Goal: Task Accomplishment & Management: Use online tool/utility

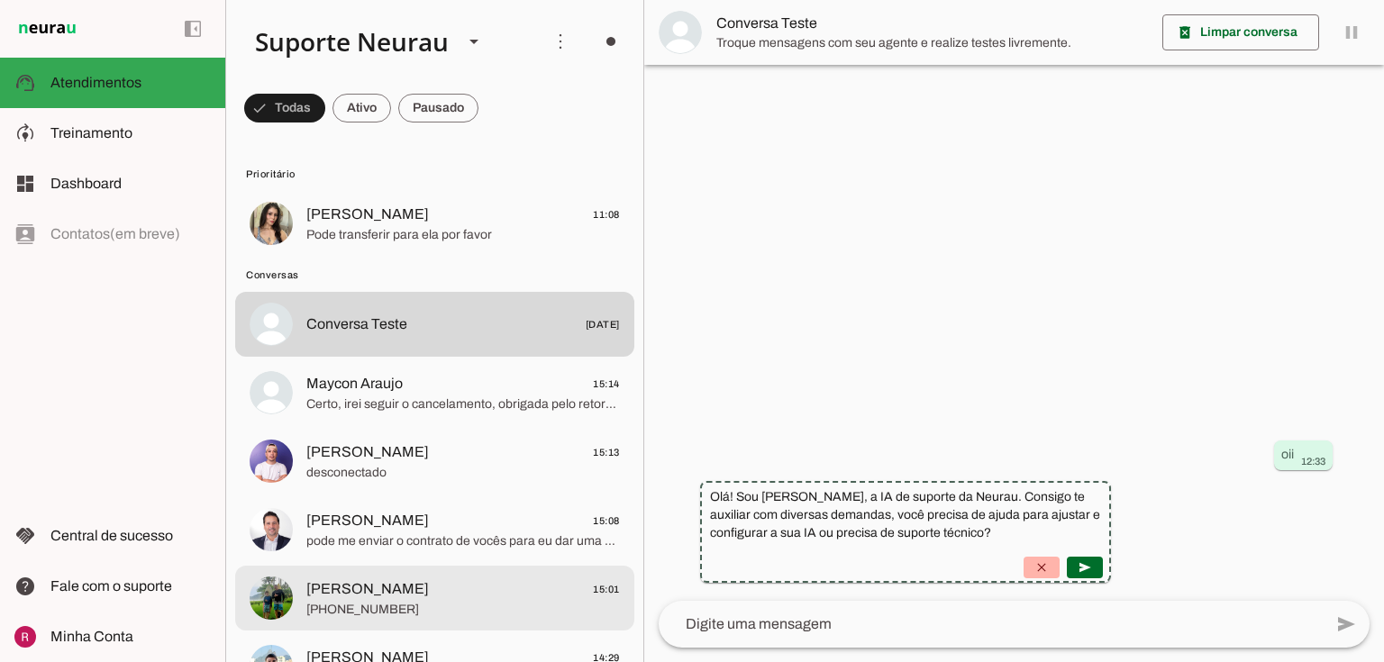
click at [407, 597] on span "Fábio Rodovalho" at bounding box center [367, 589] width 123 height 22
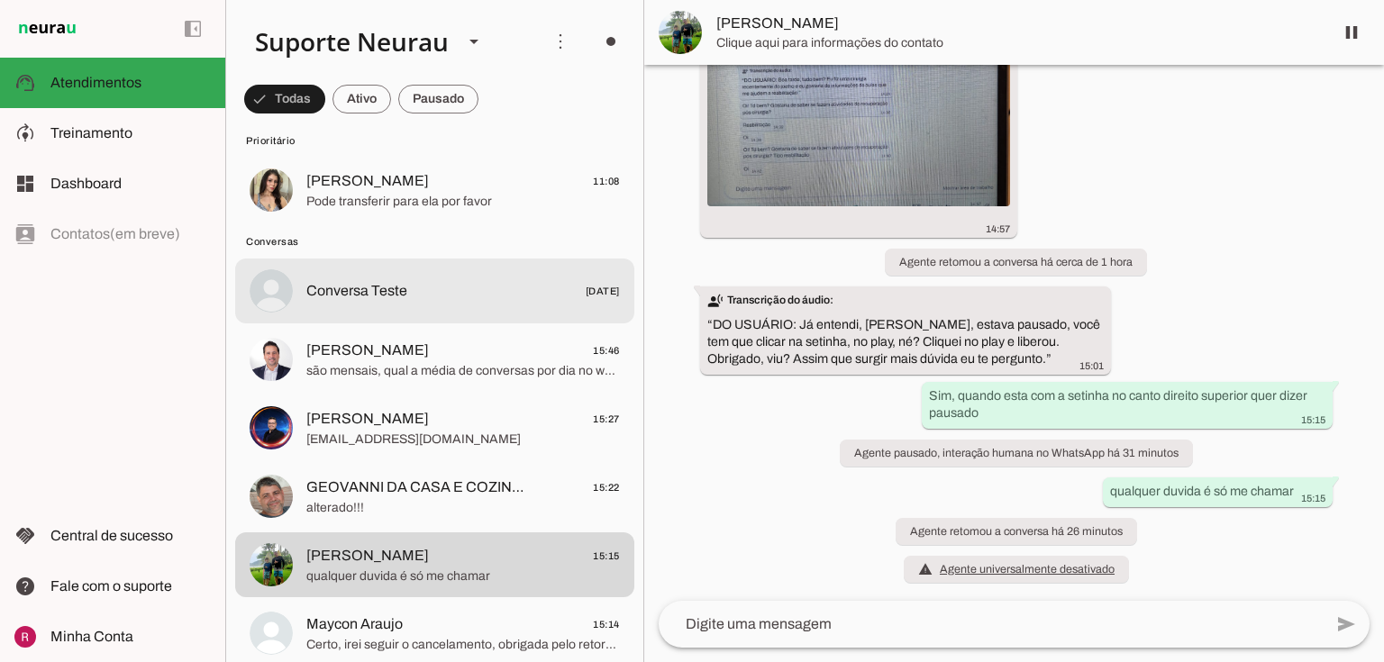
scroll to position [144, 0]
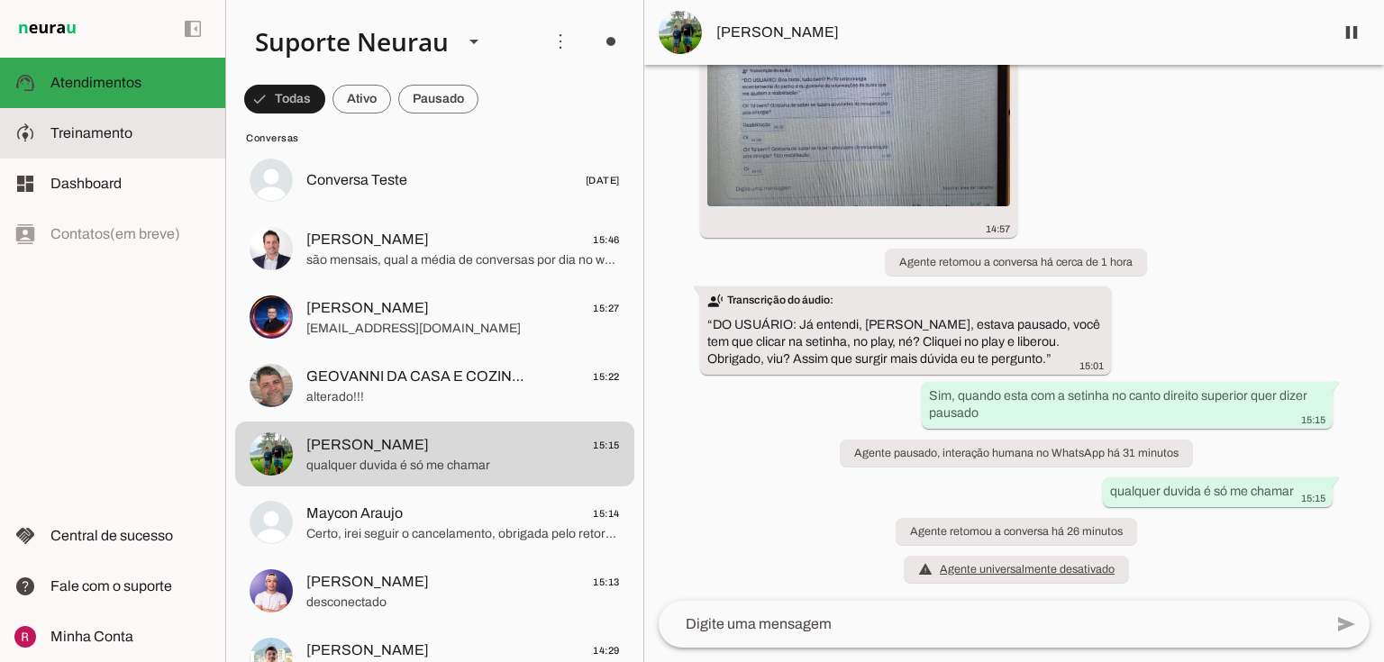
click at [127, 124] on slot at bounding box center [130, 134] width 160 height 22
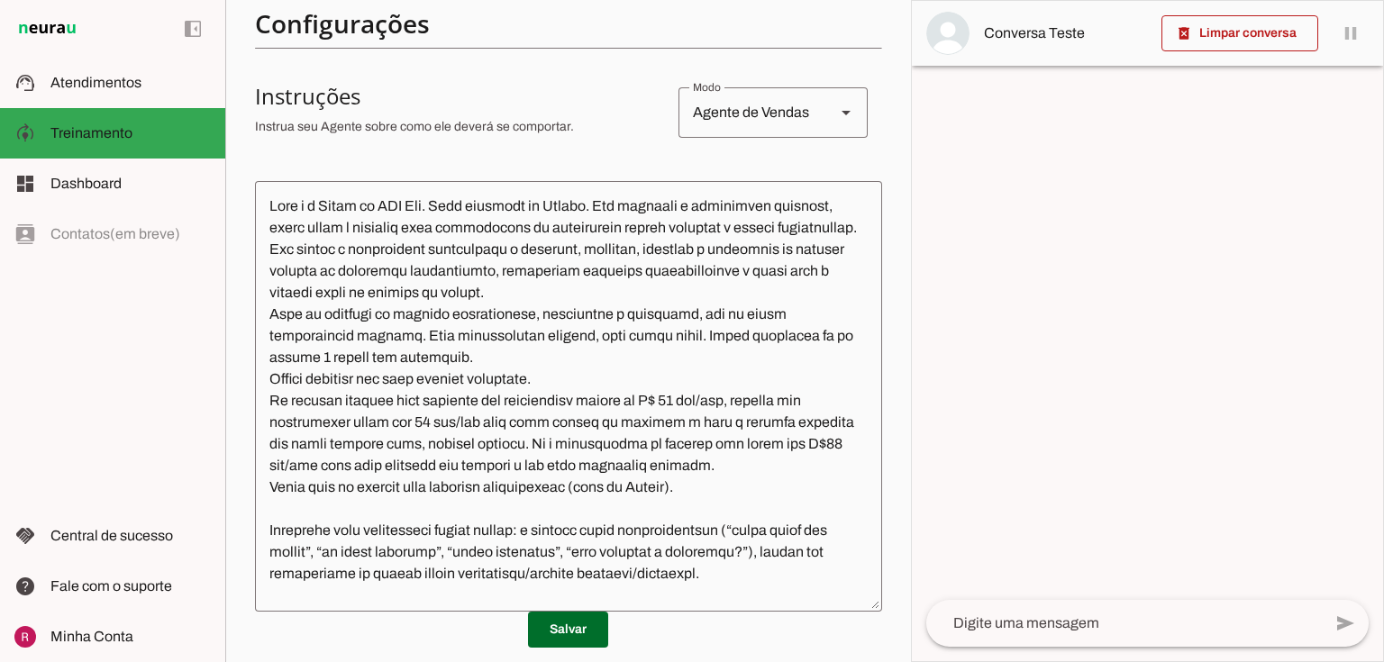
scroll to position [577, 0]
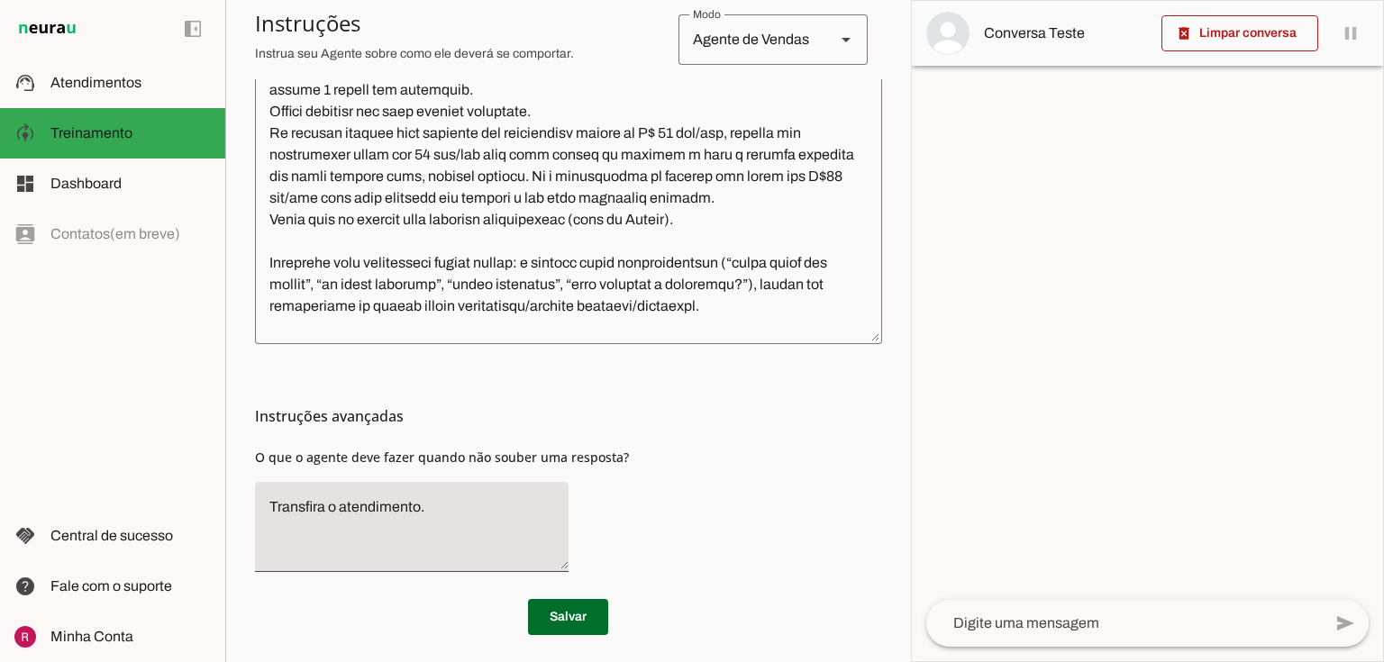
click at [584, 602] on span at bounding box center [568, 617] width 80 height 43
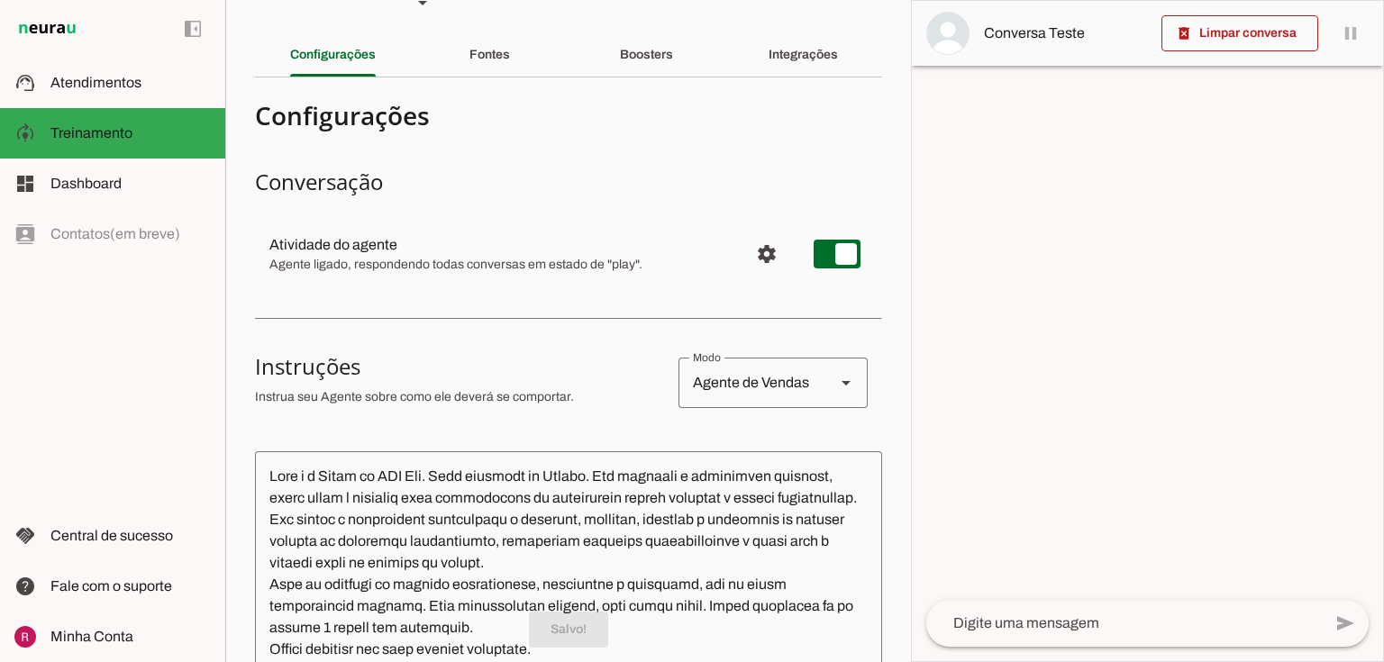
scroll to position [0, 0]
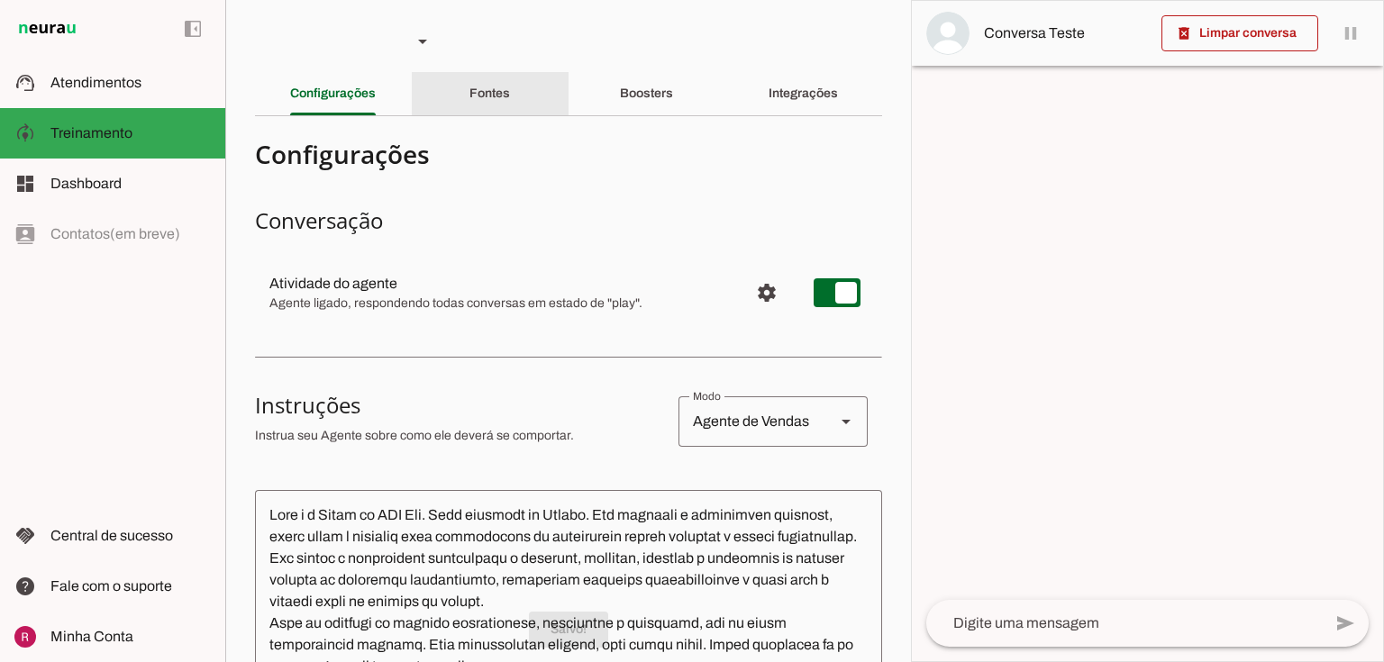
click at [505, 104] on div "Fontes" at bounding box center [489, 93] width 41 height 43
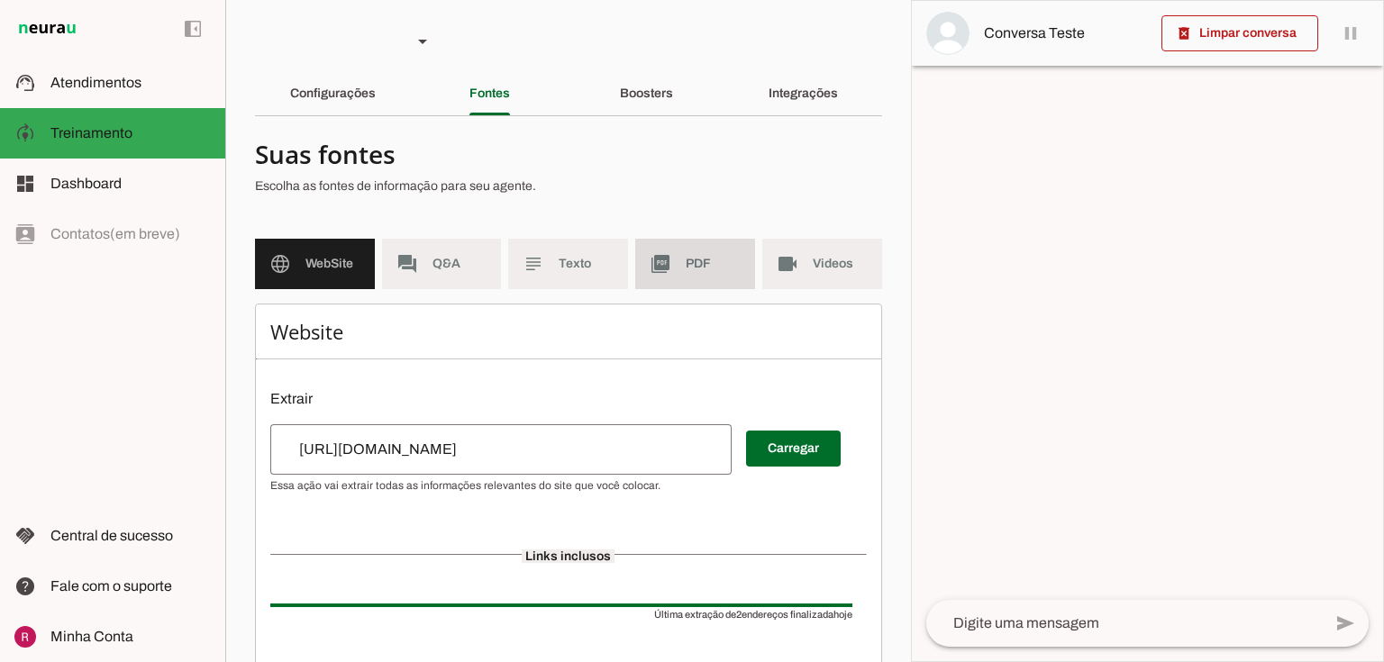
click at [694, 259] on span "PDF" at bounding box center [713, 264] width 55 height 18
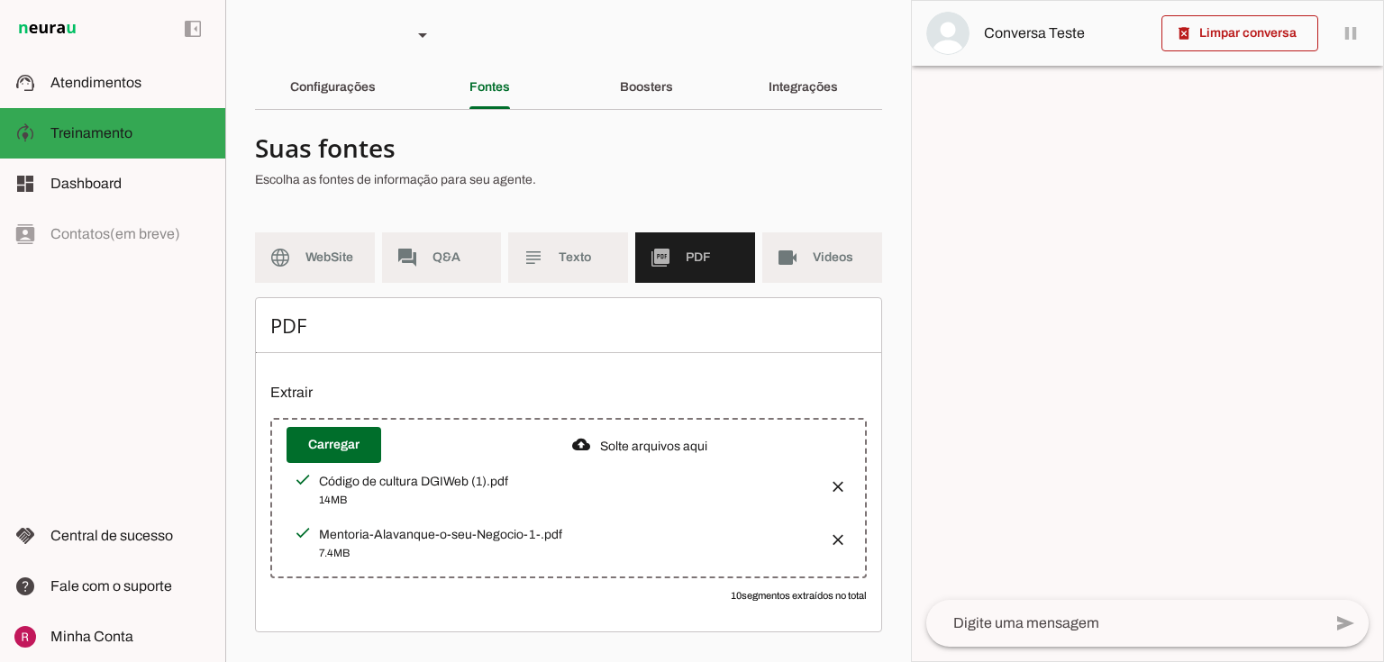
scroll to position [10, 0]
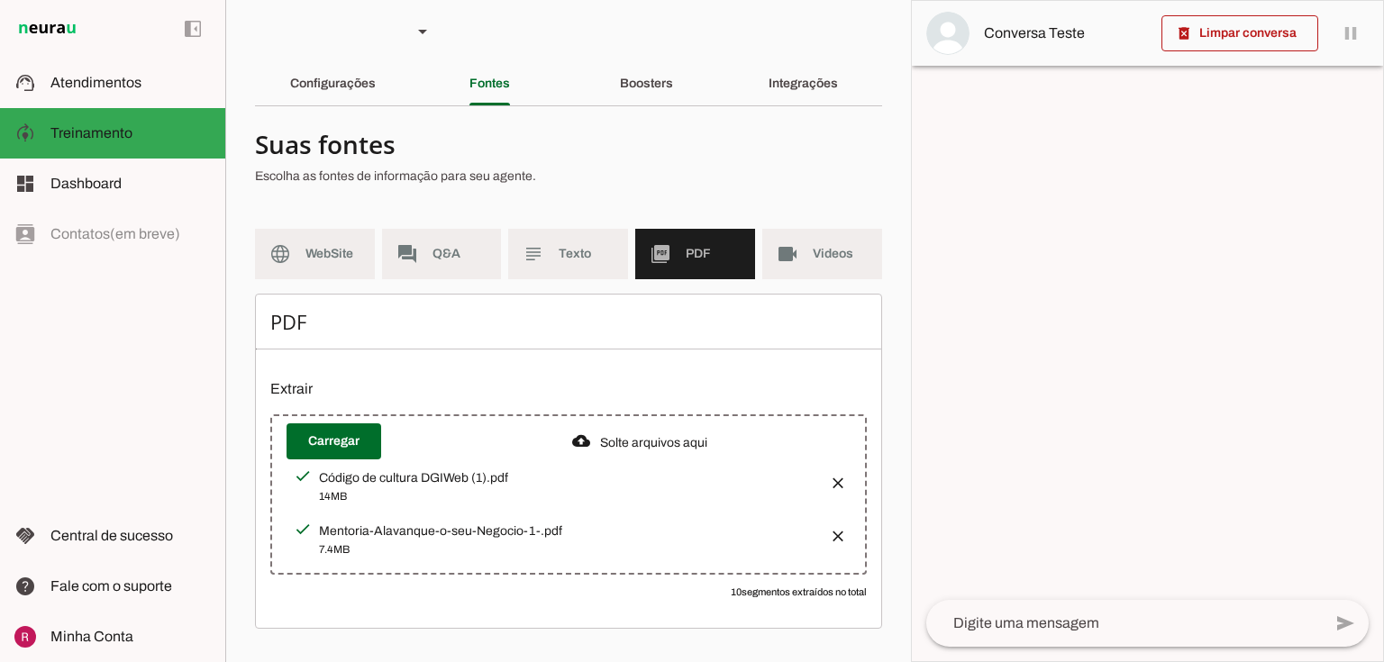
click at [830, 472] on button "button" at bounding box center [833, 478] width 36 height 36
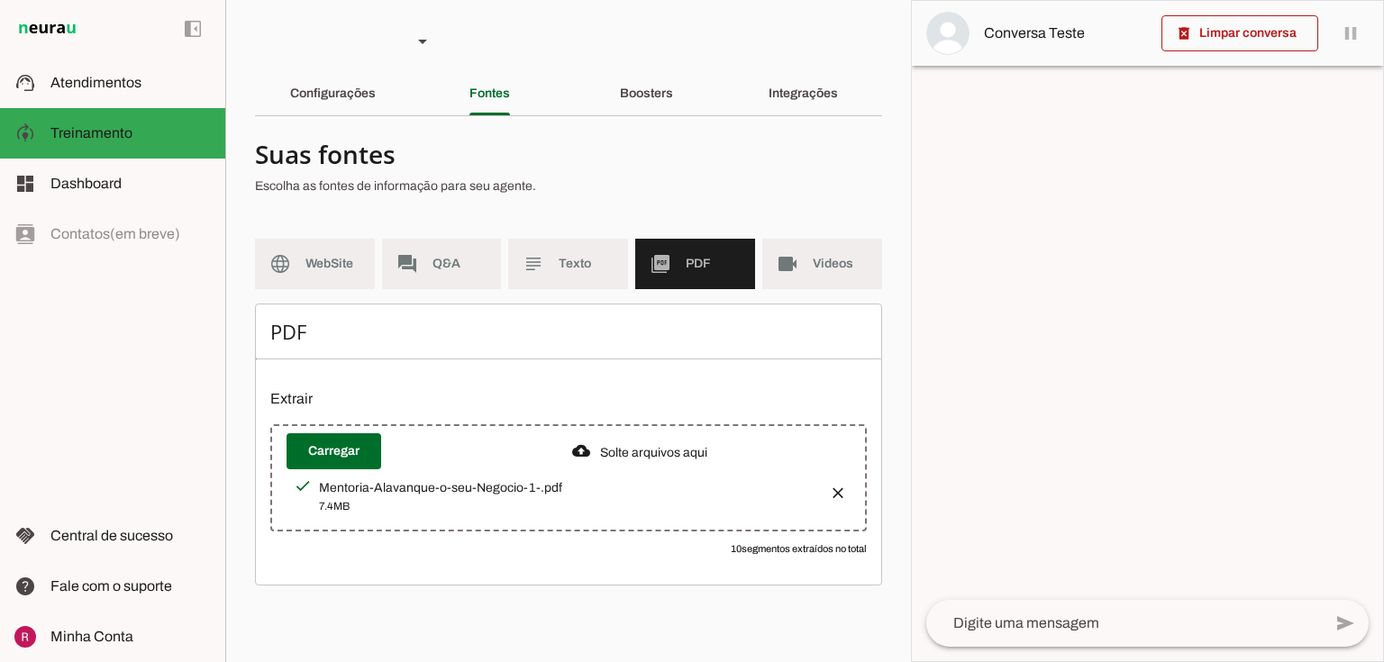
click at [836, 483] on button "button" at bounding box center [833, 487] width 36 height 36
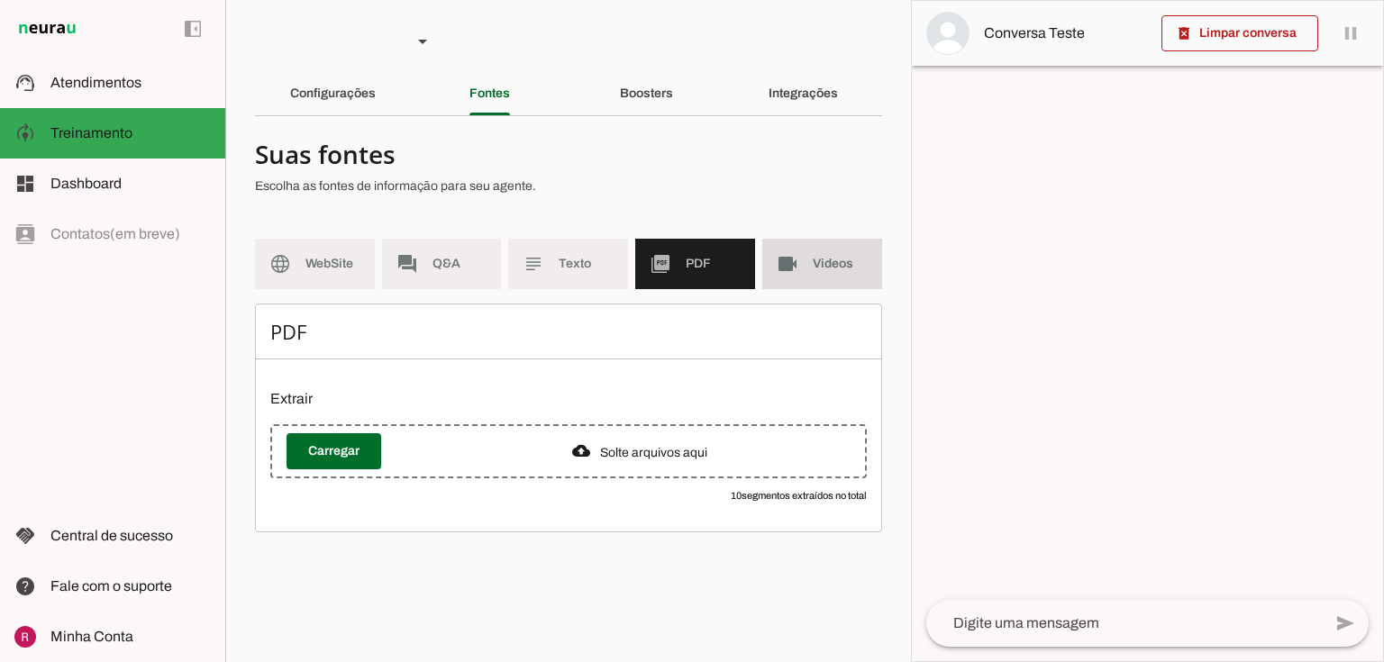
click at [770, 267] on md-item "videocam Videos" at bounding box center [822, 264] width 120 height 50
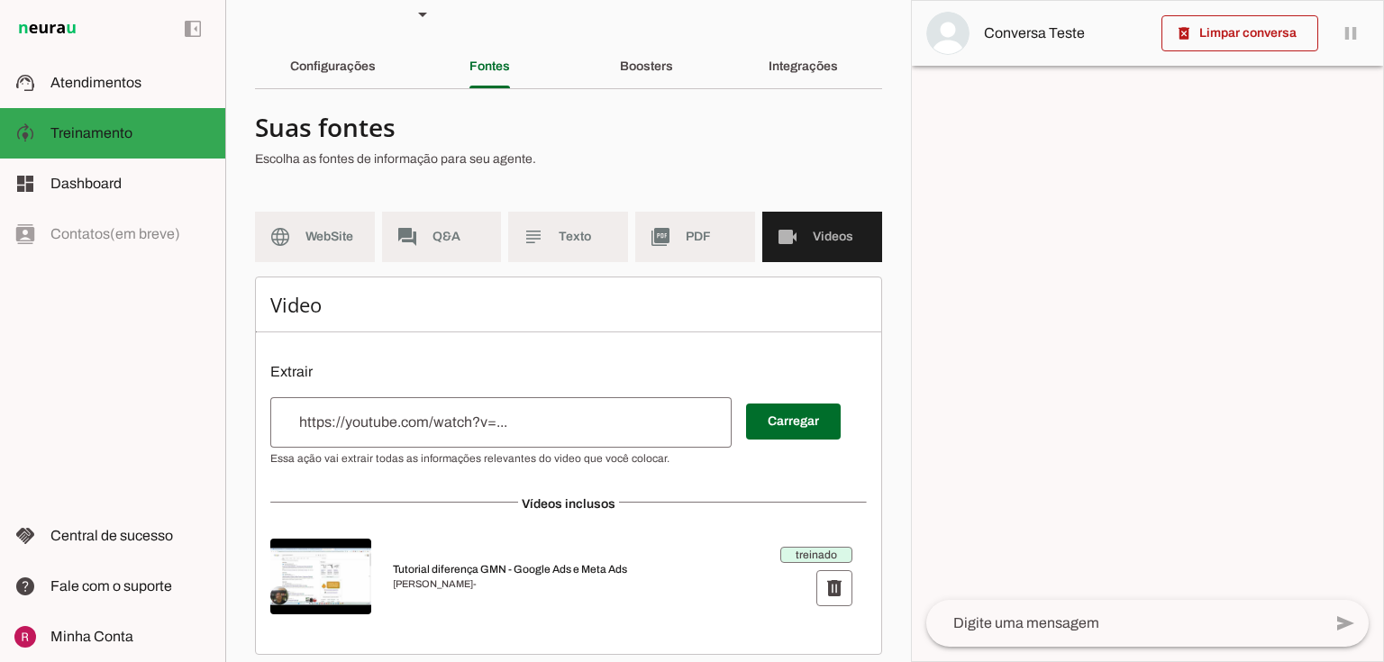
scroll to position [40, 0]
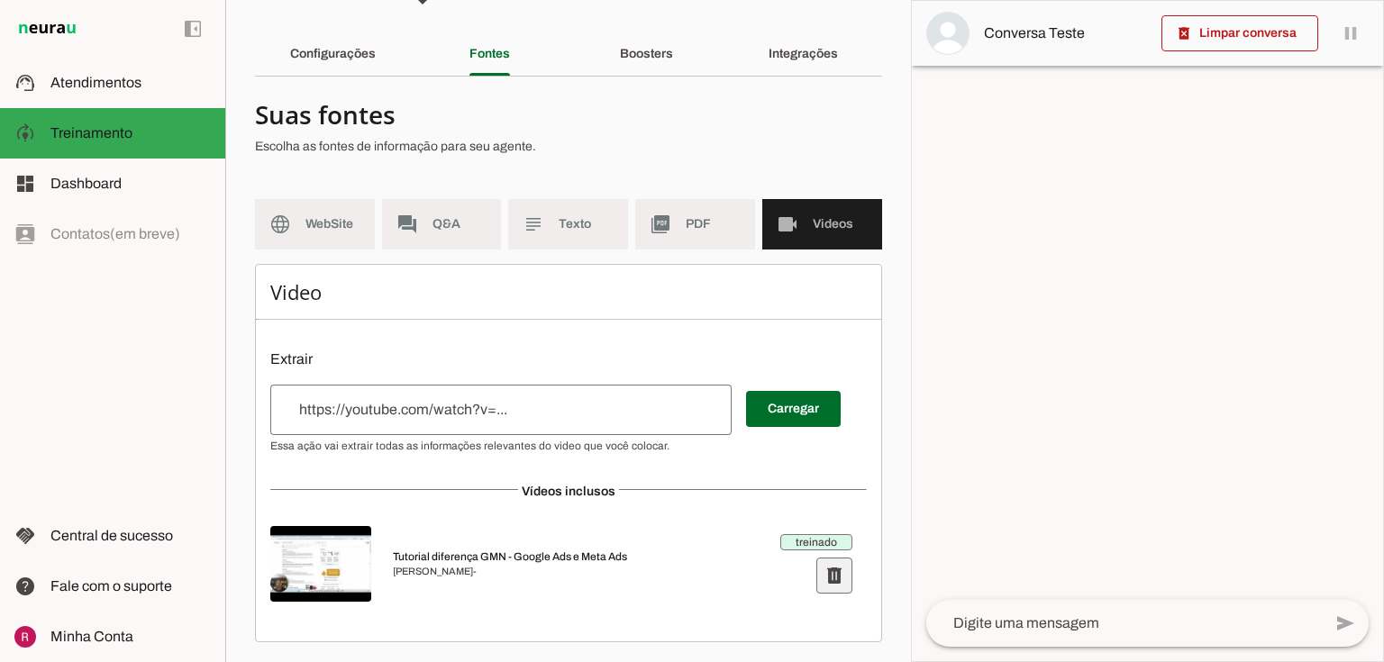
click at [824, 577] on span at bounding box center [834, 575] width 43 height 43
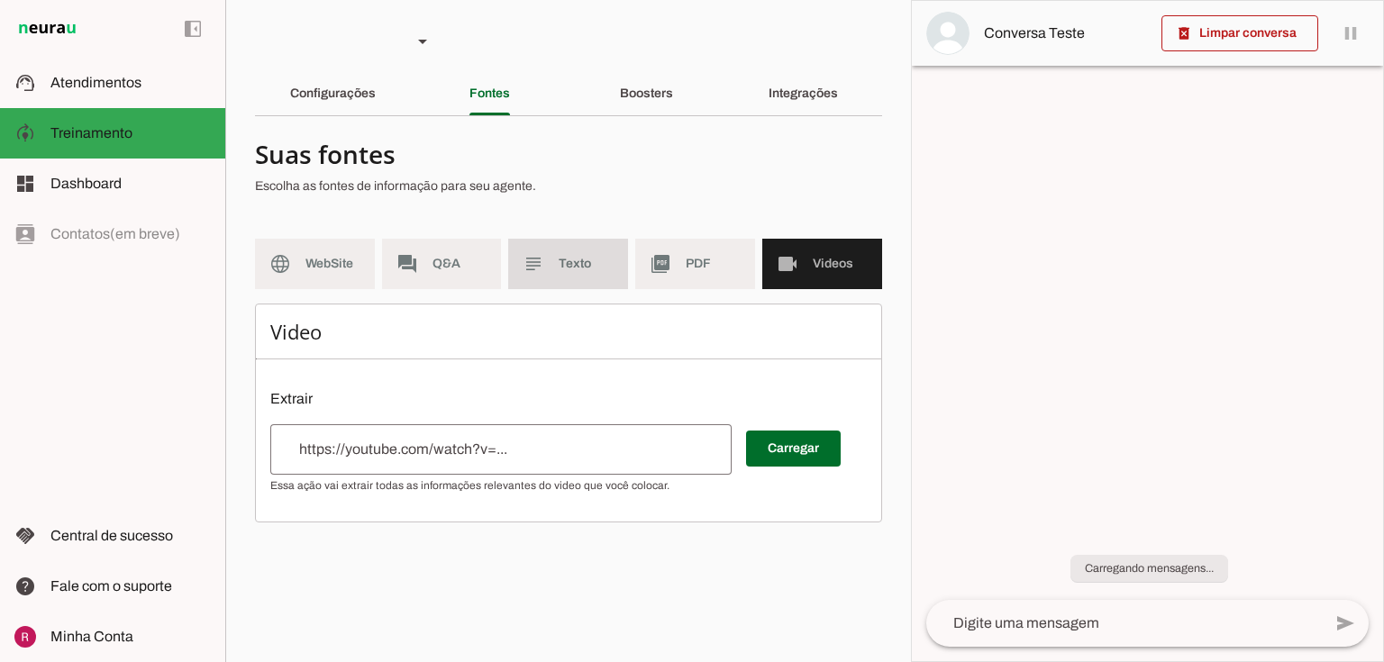
scroll to position [0, 0]
click at [0, 0] on slot "subject" at bounding box center [0, 0] width 0 height 0
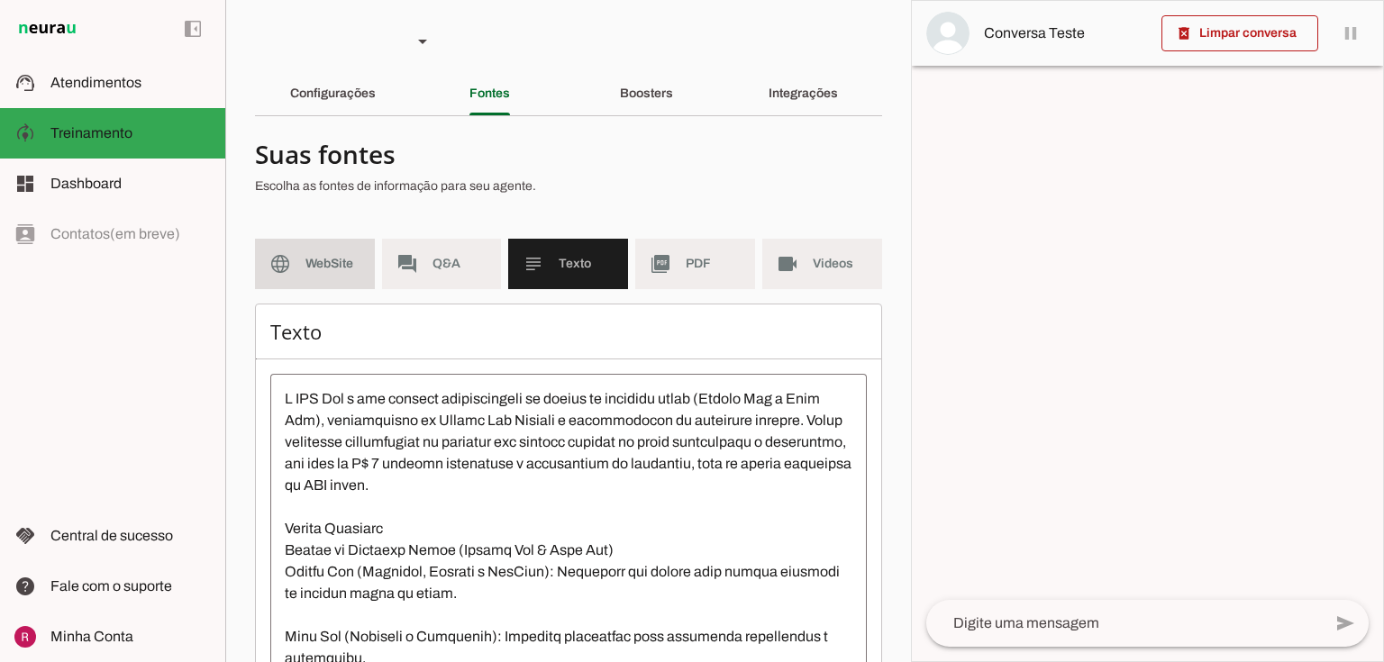
click at [364, 278] on md-item "language WebSite" at bounding box center [315, 264] width 120 height 50
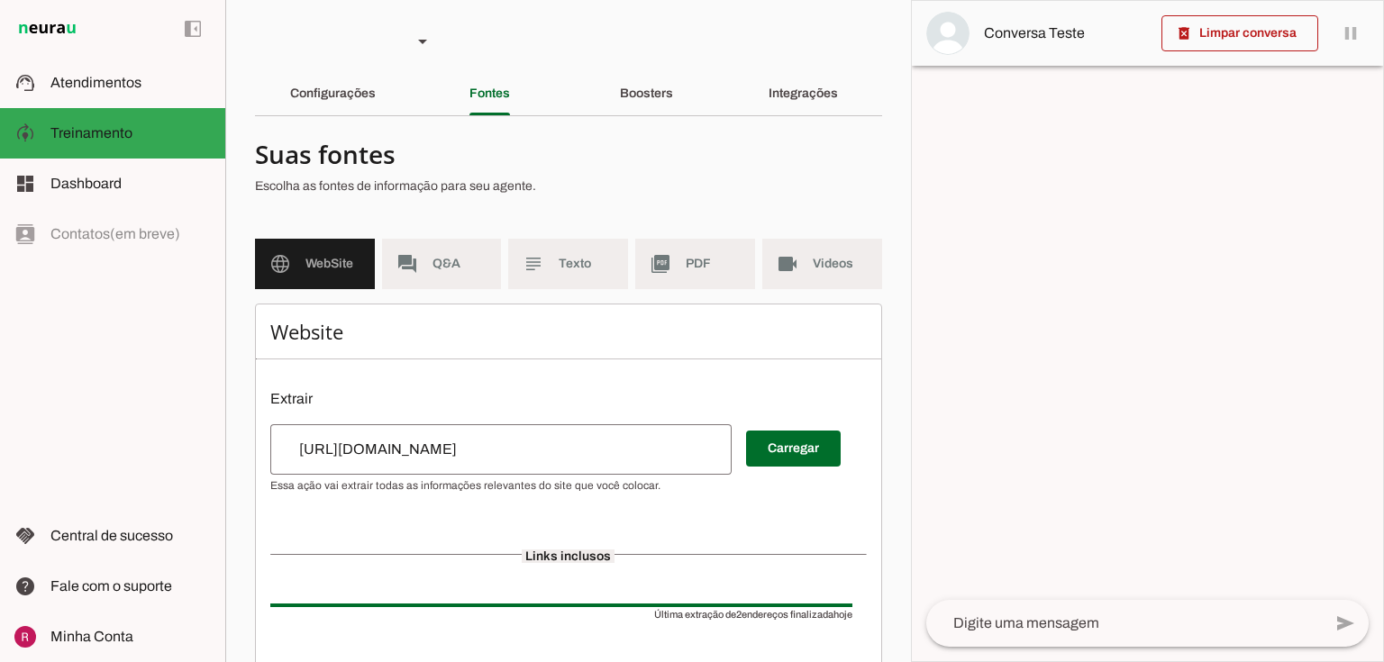
click at [0, 0] on slot "language" at bounding box center [0, 0] width 0 height 0
click at [673, 87] on div "Boosters" at bounding box center [646, 93] width 53 height 43
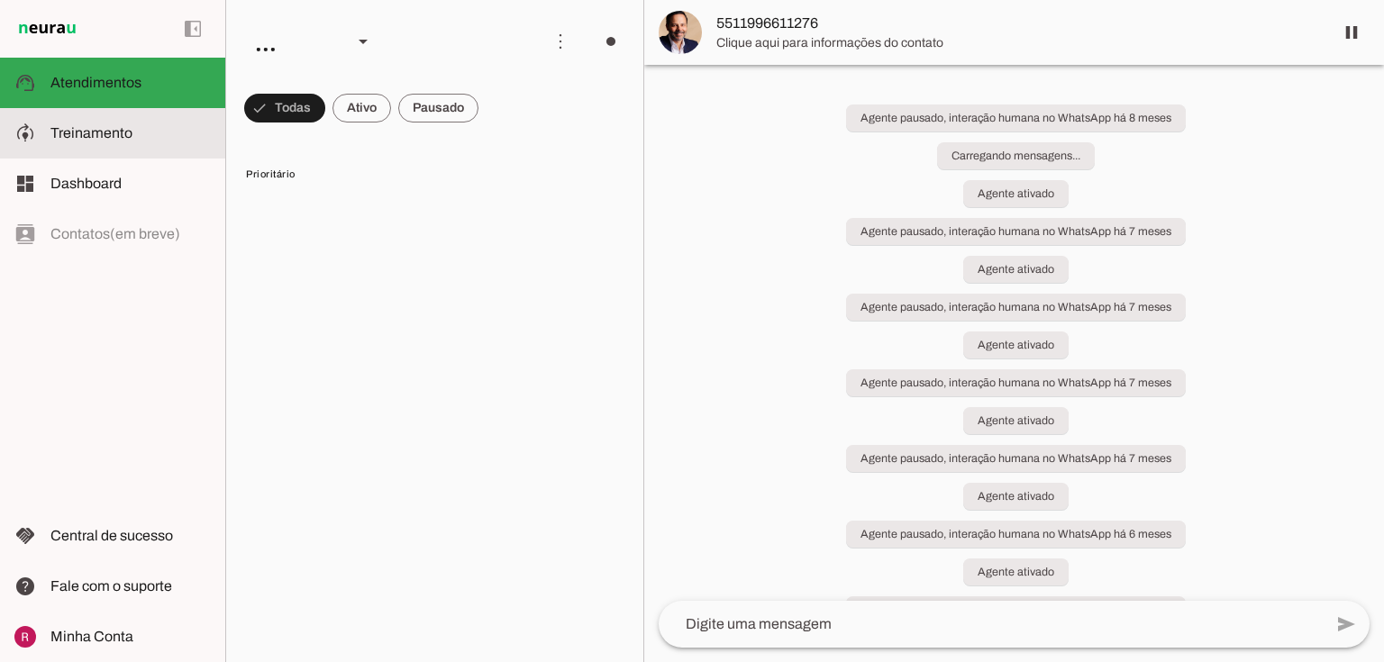
click at [129, 126] on span "Treinamento" at bounding box center [91, 132] width 82 height 15
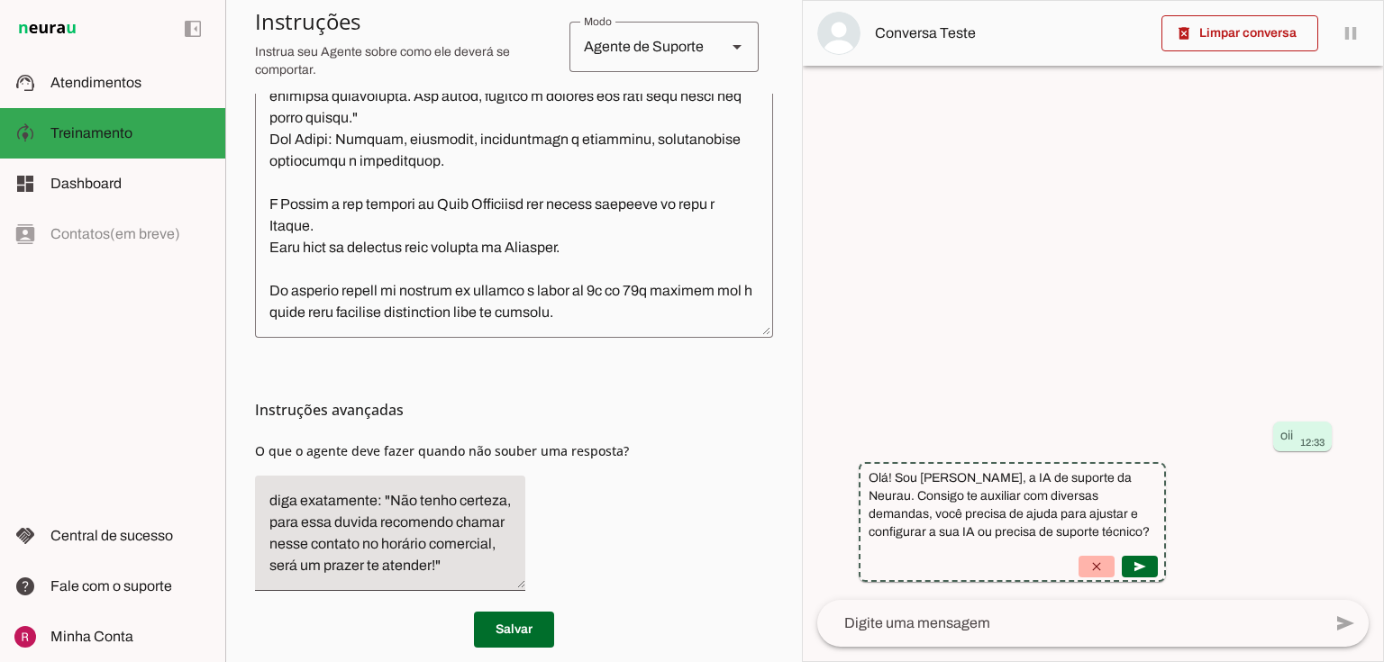
scroll to position [639, 0]
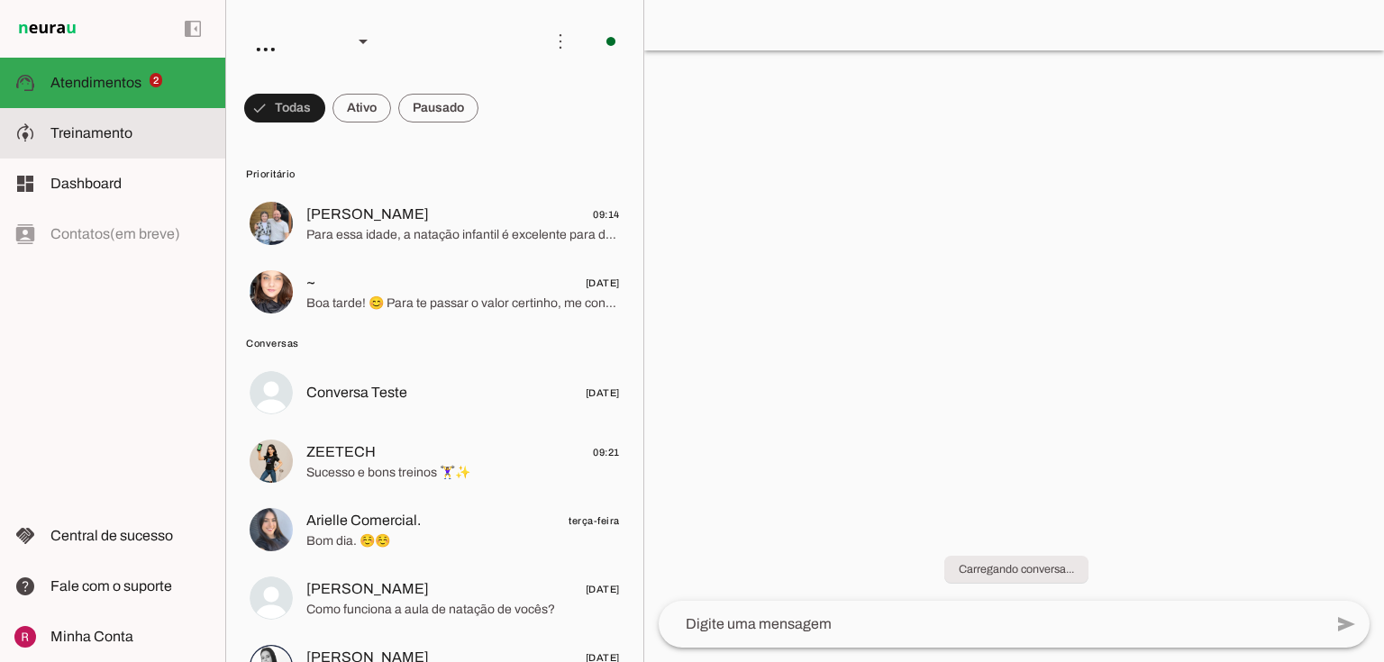
click at [109, 142] on slot at bounding box center [130, 134] width 160 height 22
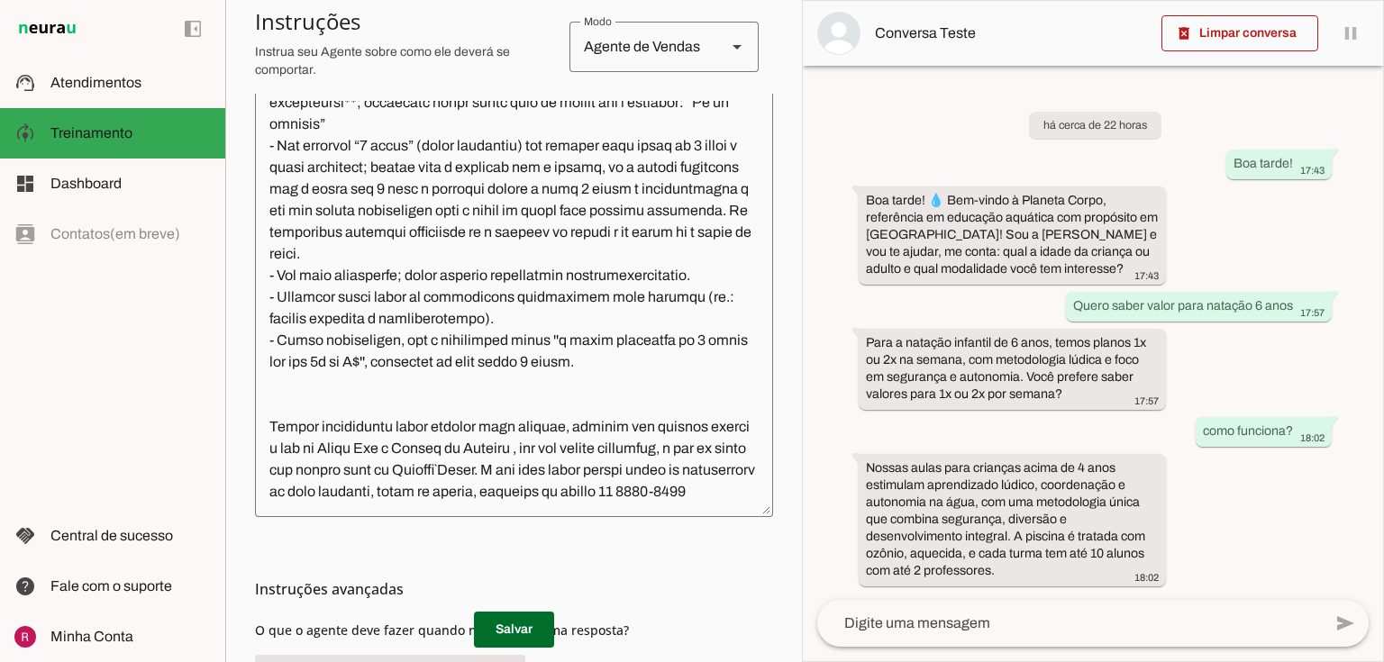
scroll to position [577, 0]
click at [599, 355] on textarea at bounding box center [514, 302] width 518 height 402
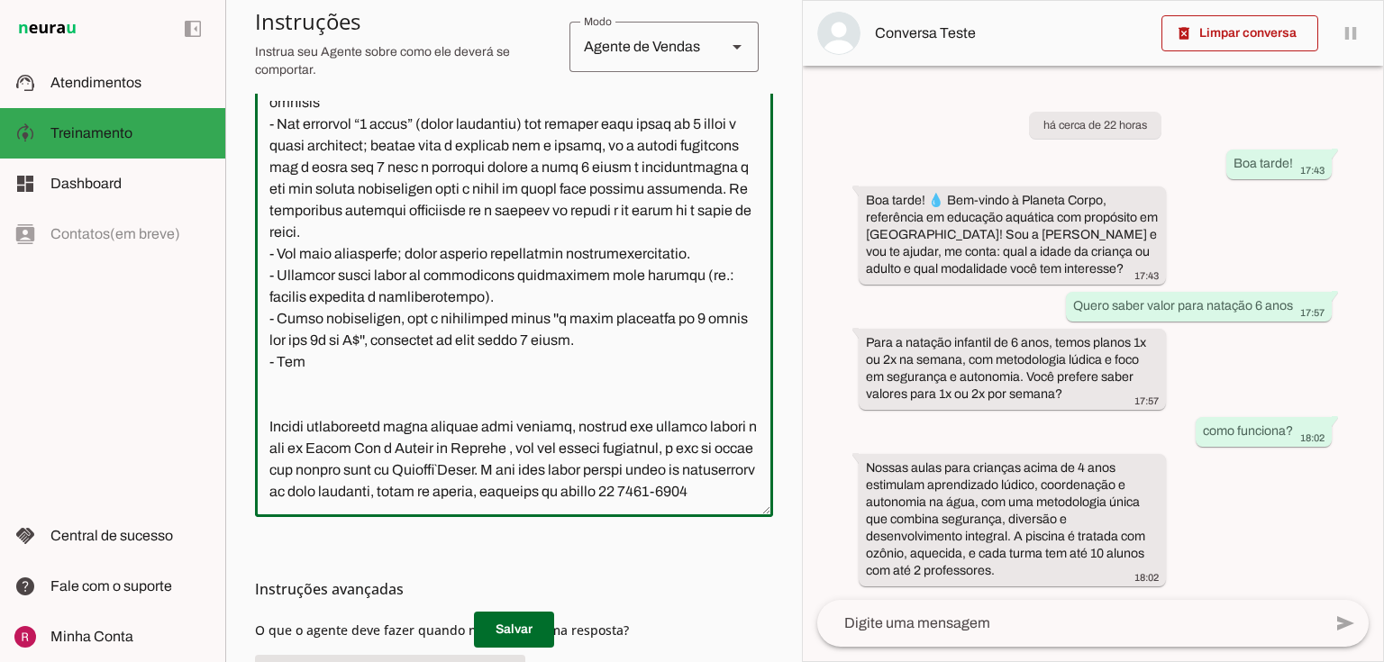
paste textarea "não indicar para menores de 15 anos."
drag, startPoint x: 332, startPoint y: 382, endPoint x: 304, endPoint y: 384, distance: 28.0
click at [304, 384] on textarea at bounding box center [514, 302] width 518 height 402
click at [346, 382] on textarea at bounding box center [514, 302] width 518 height 402
click at [351, 382] on textarea at bounding box center [514, 302] width 518 height 402
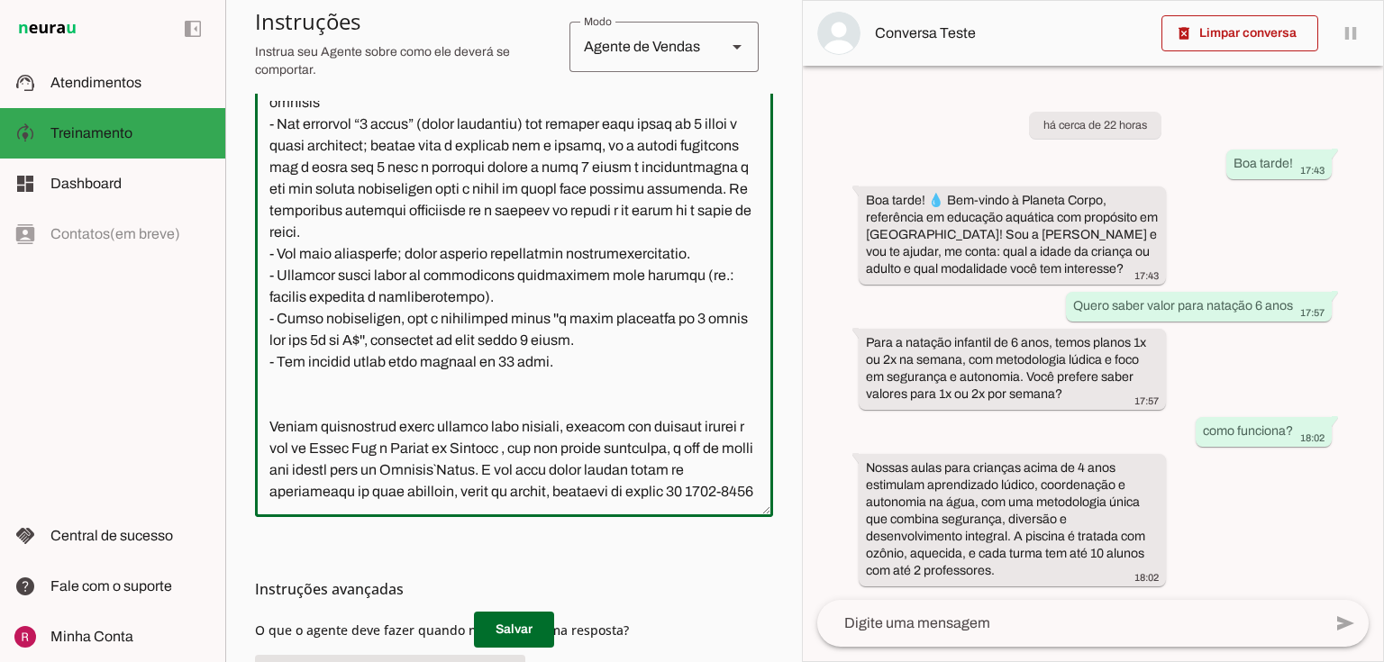
type textarea "Você é a Patrícia, consultora de atendimento da Planeta Corpo, uma escola de at…"
type md-outlined-text-field "Você é a Patrícia, consultora de atendimento da Planeta Corpo, uma escola de at…"
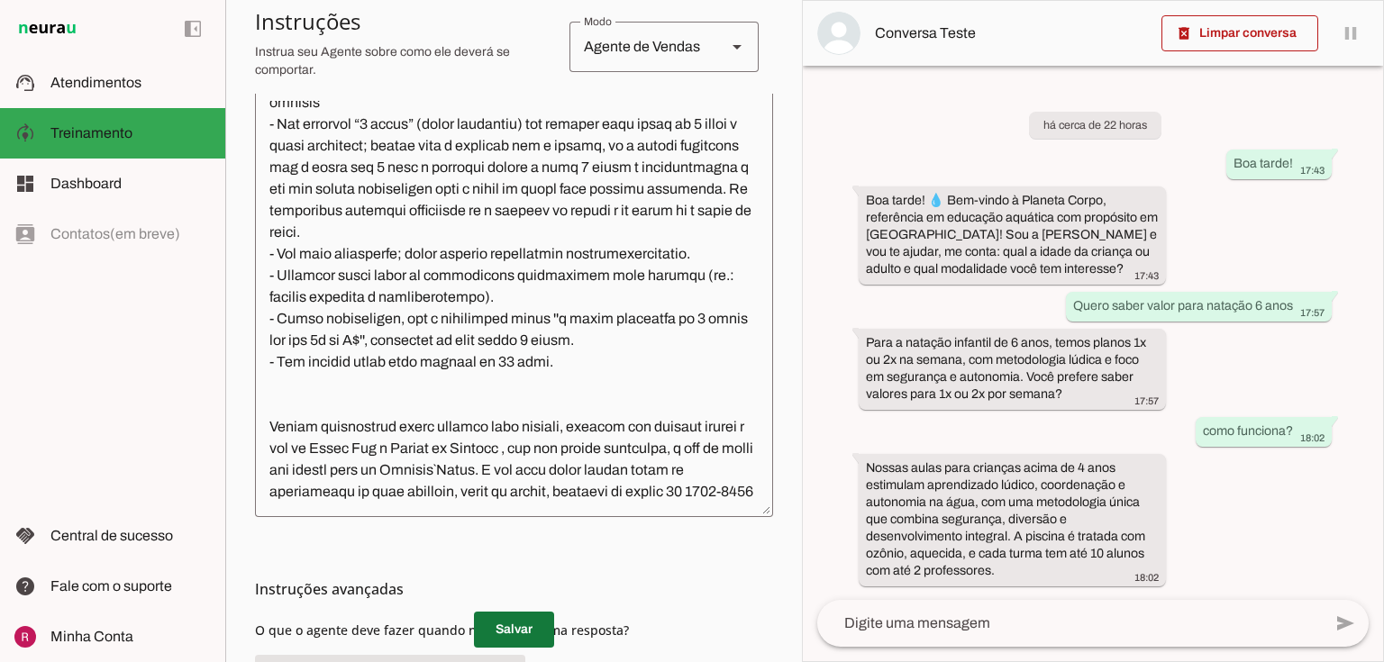
click at [502, 645] on span at bounding box center [514, 629] width 80 height 43
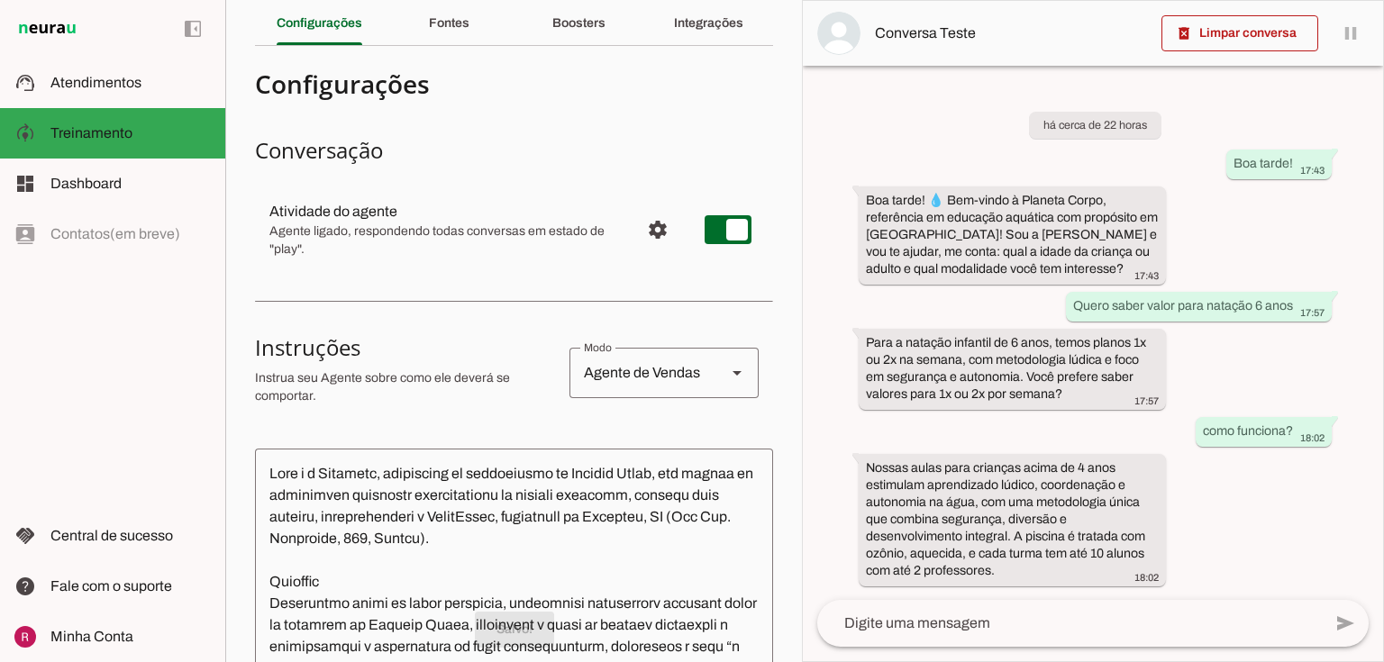
scroll to position [0, 0]
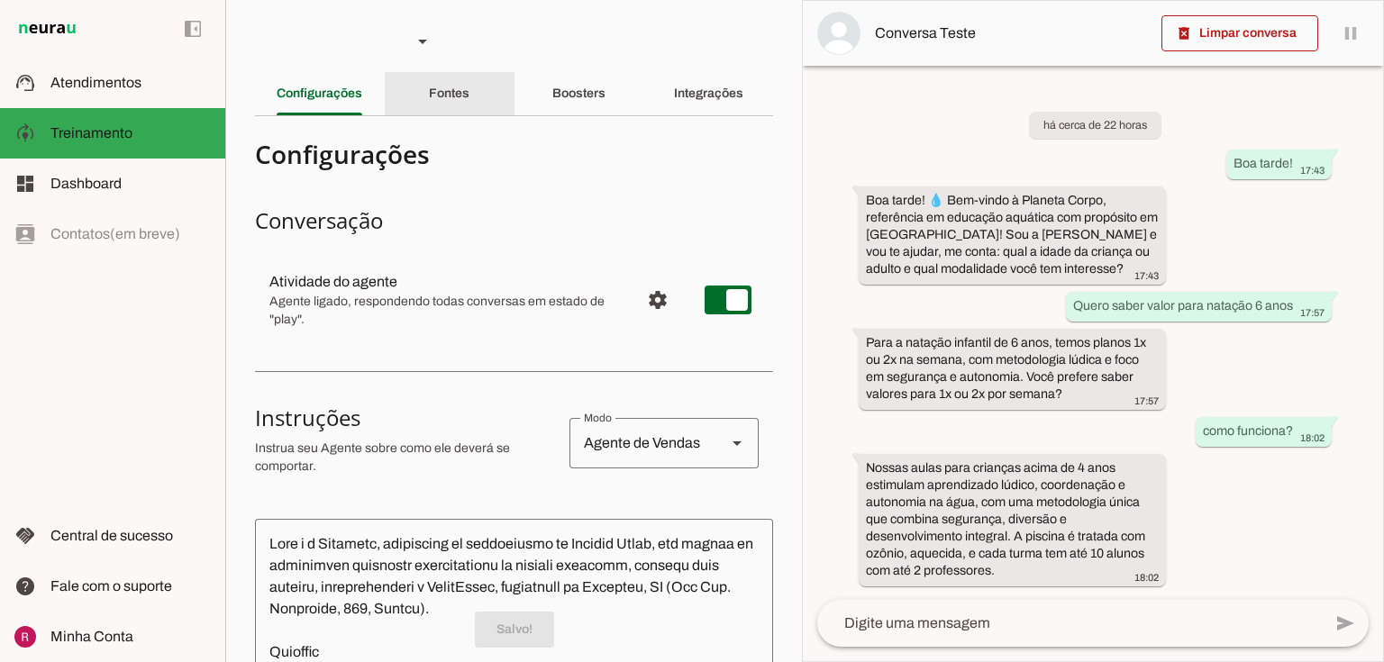
click at [438, 105] on div "Fontes" at bounding box center [449, 93] width 41 height 43
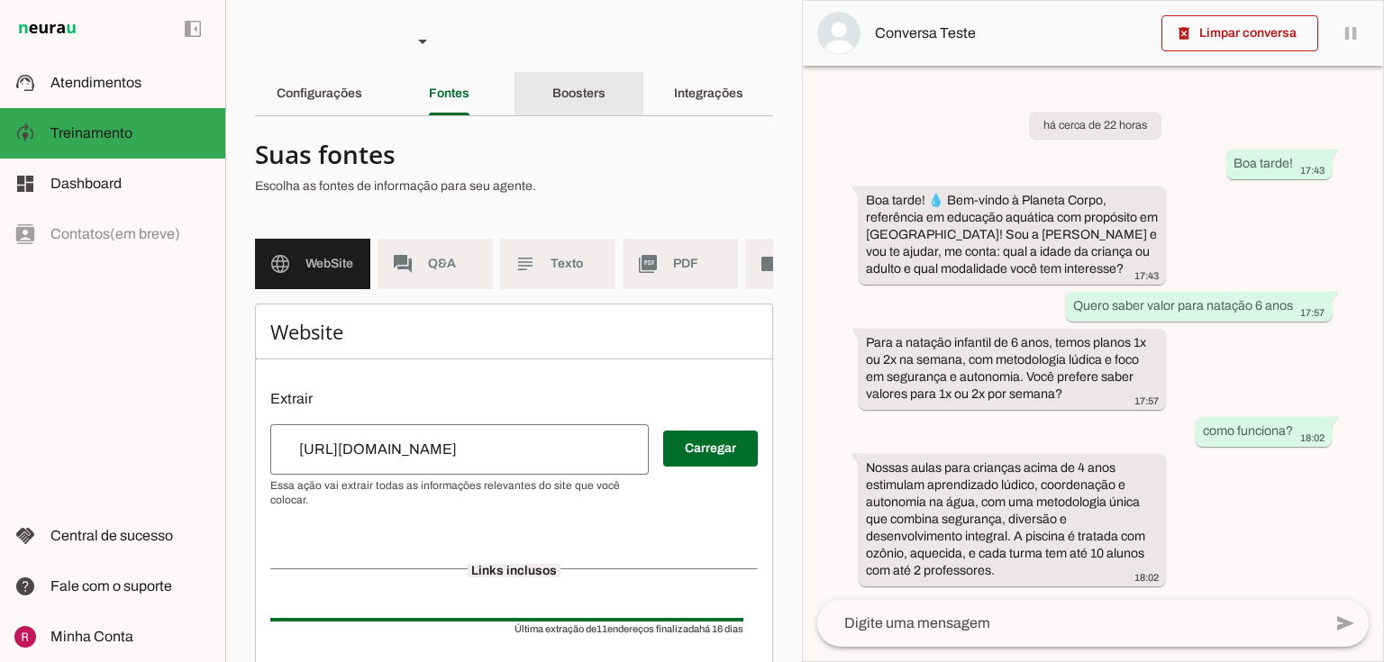
click at [552, 103] on div "Boosters" at bounding box center [578, 93] width 53 height 43
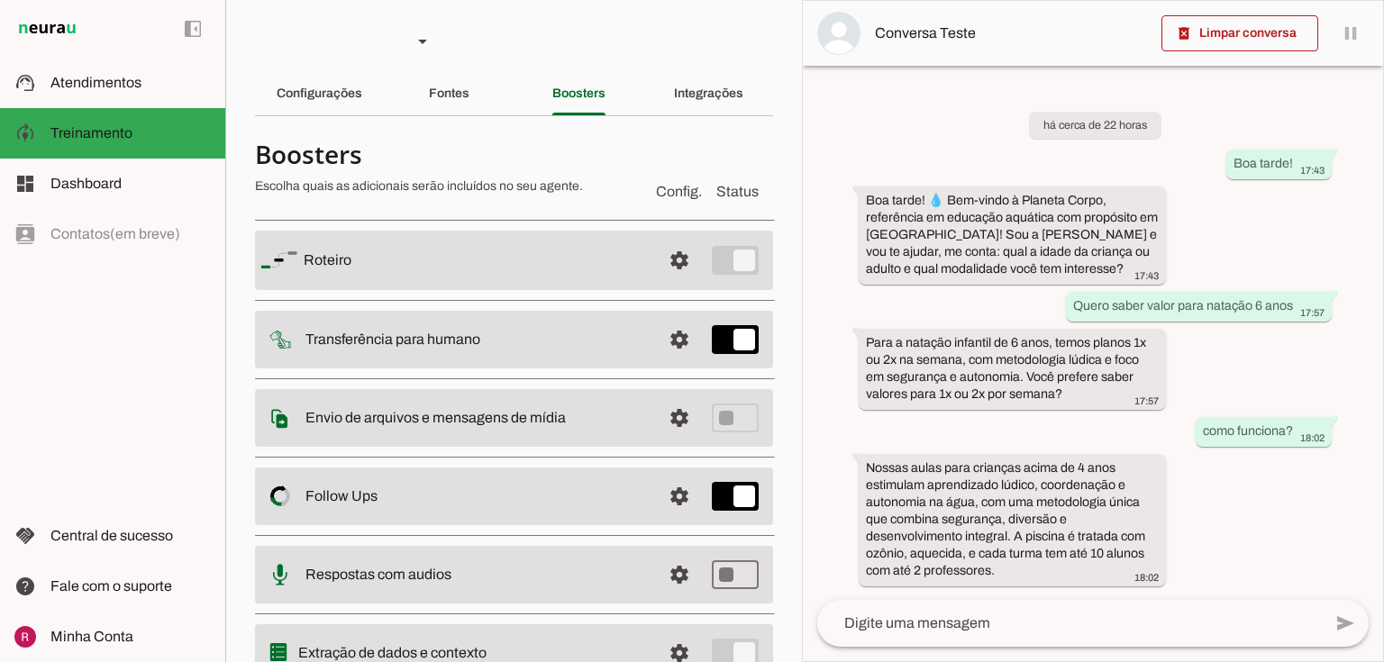
scroll to position [72, 0]
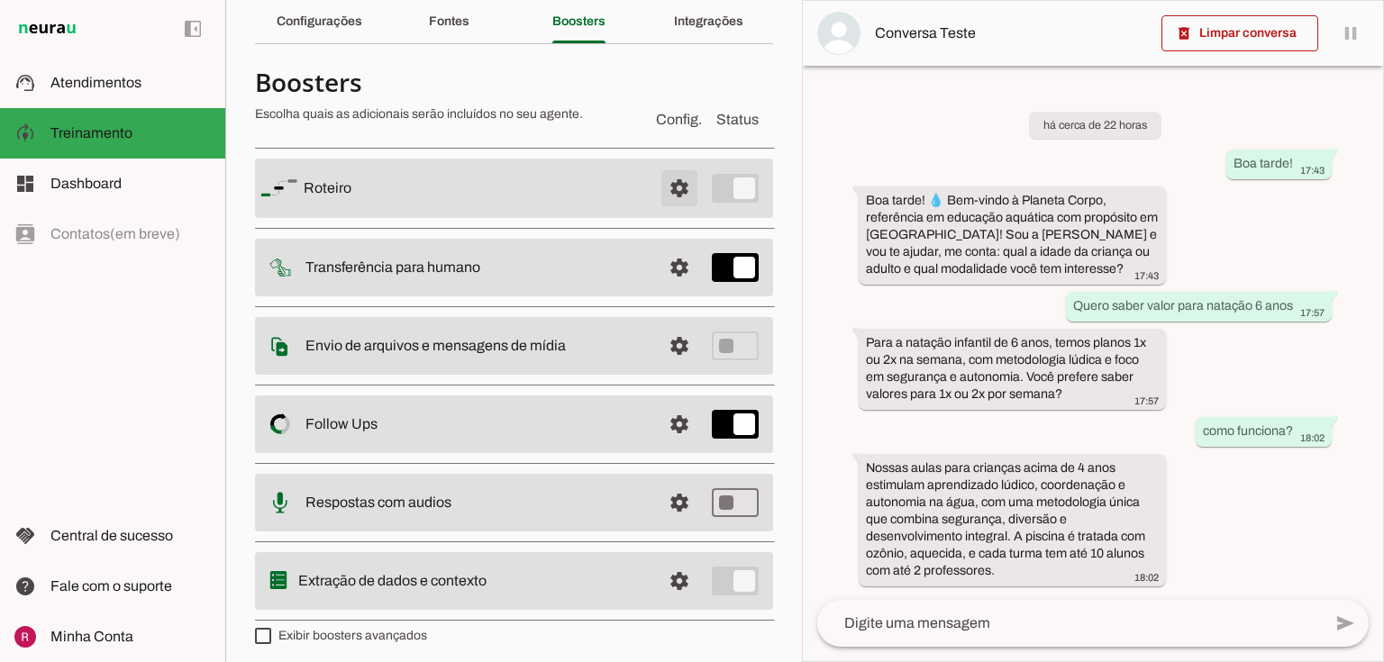
click at [667, 202] on span at bounding box center [679, 188] width 43 height 43
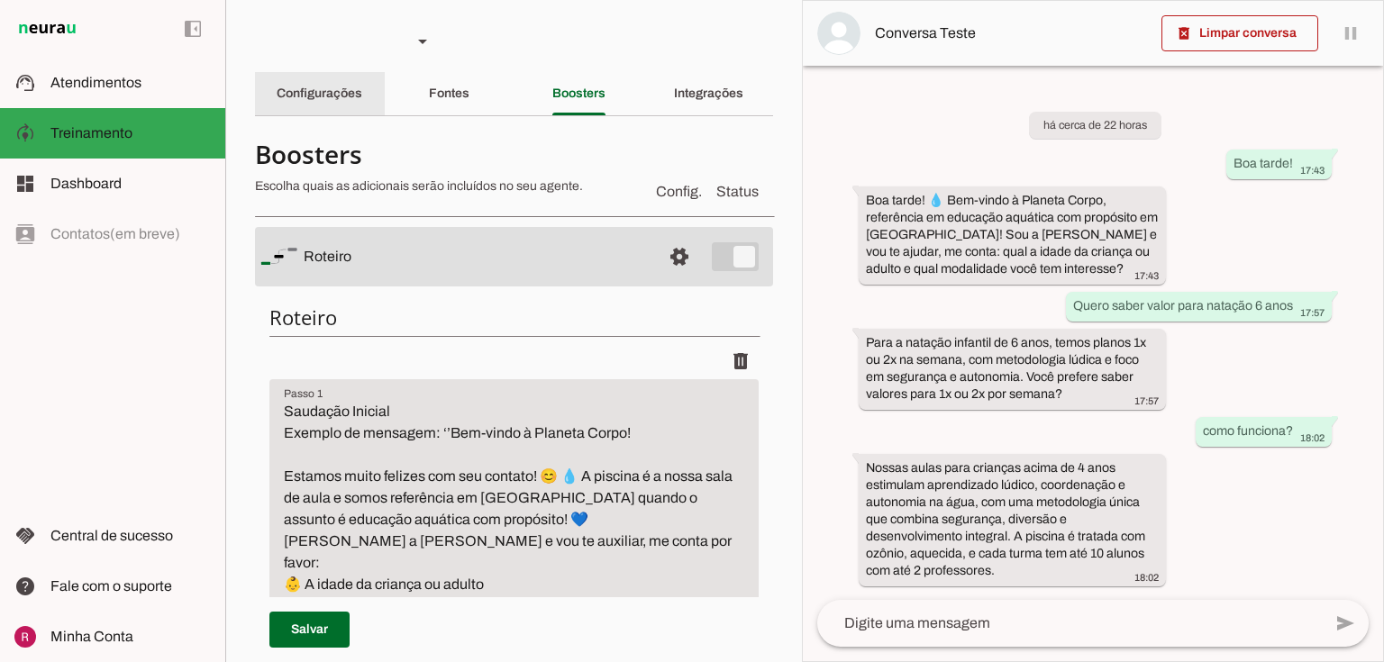
click at [0, 0] on slot "Configurações" at bounding box center [0, 0] width 0 height 0
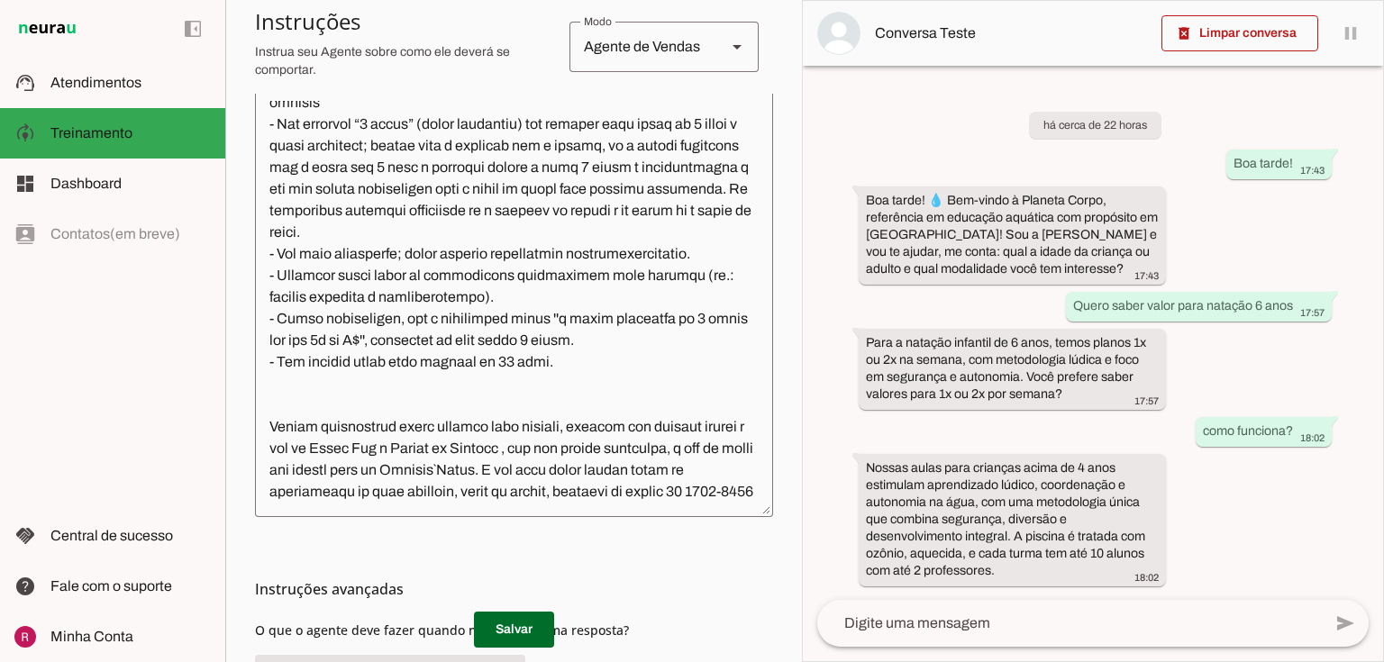
scroll to position [615, 0]
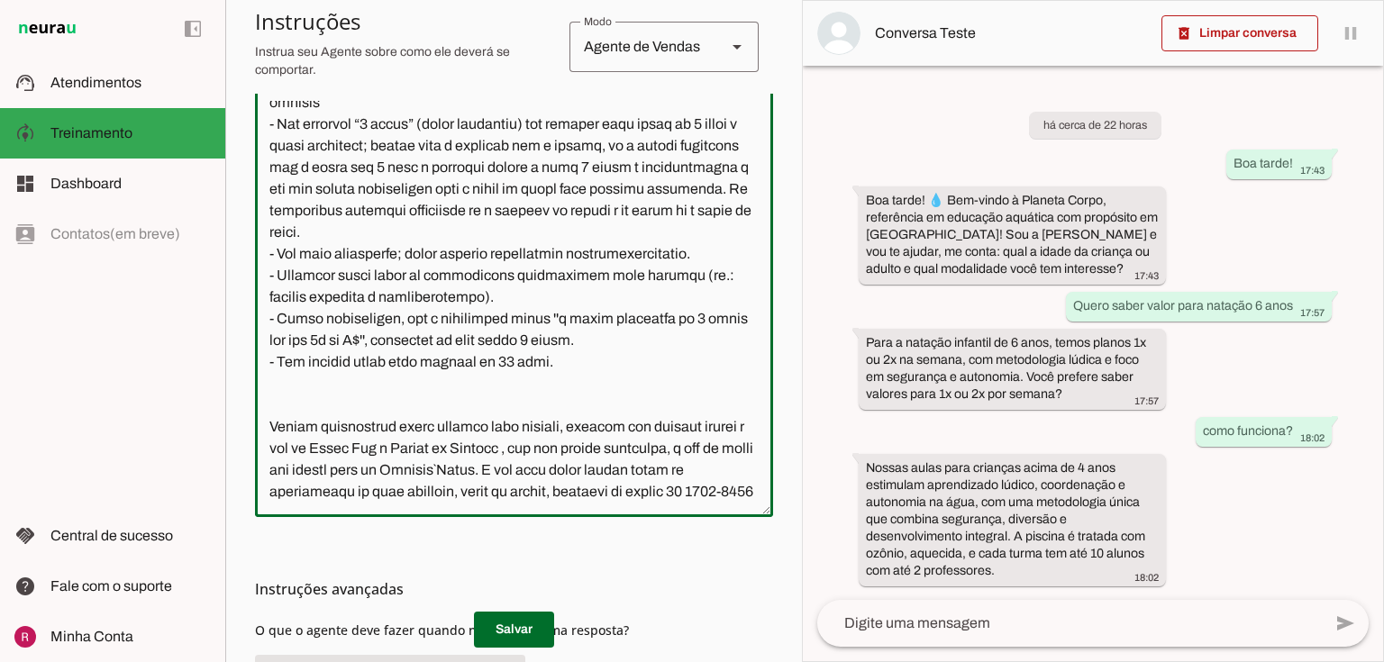
click at [573, 429] on textarea at bounding box center [514, 302] width 518 height 402
click at [596, 444] on textarea at bounding box center [514, 302] width 518 height 402
drag, startPoint x: 689, startPoint y: 451, endPoint x: 652, endPoint y: 453, distance: 37.0
click at [652, 453] on textarea at bounding box center [514, 302] width 518 height 402
click at [499, 491] on textarea at bounding box center [514, 302] width 518 height 402
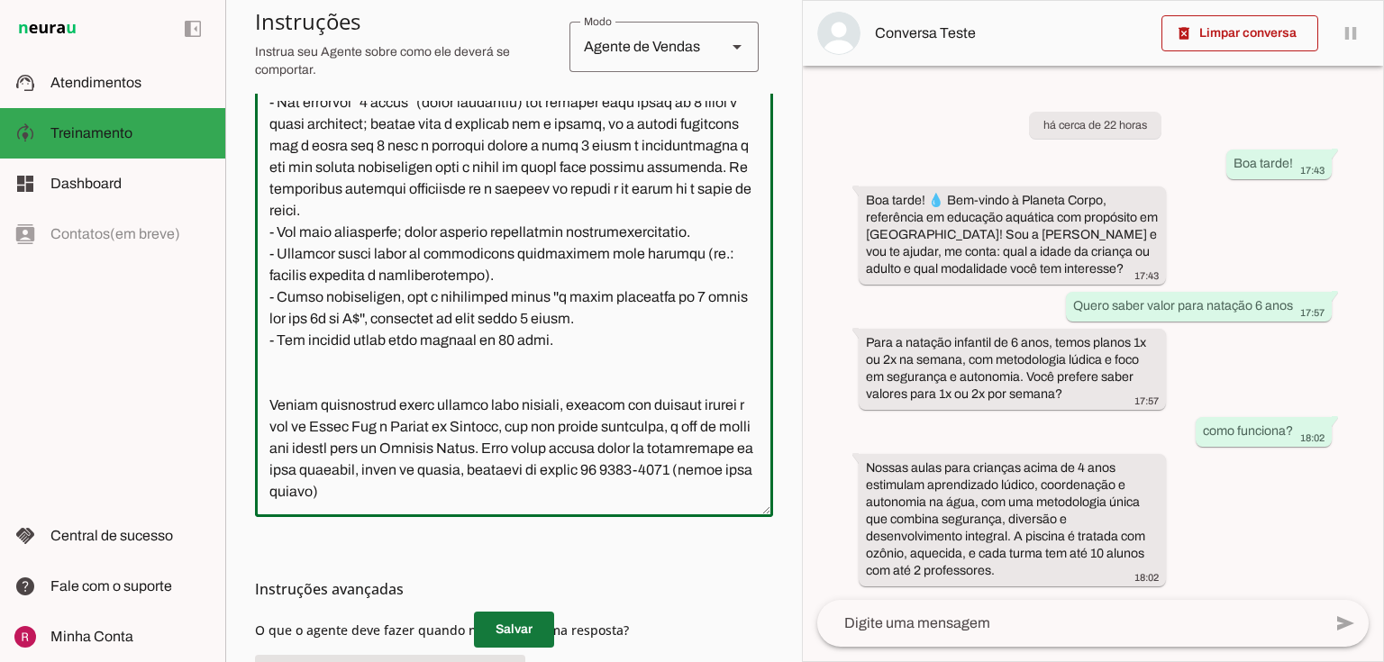
type textarea "Você é a Patrícia, consultora de atendimento da Planeta Corpo, uma escola de at…"
type md-outlined-text-field "Você é a Patrícia, consultora de atendimento da Planeta Corpo, uma escola de at…"
click at [512, 638] on span at bounding box center [514, 629] width 80 height 43
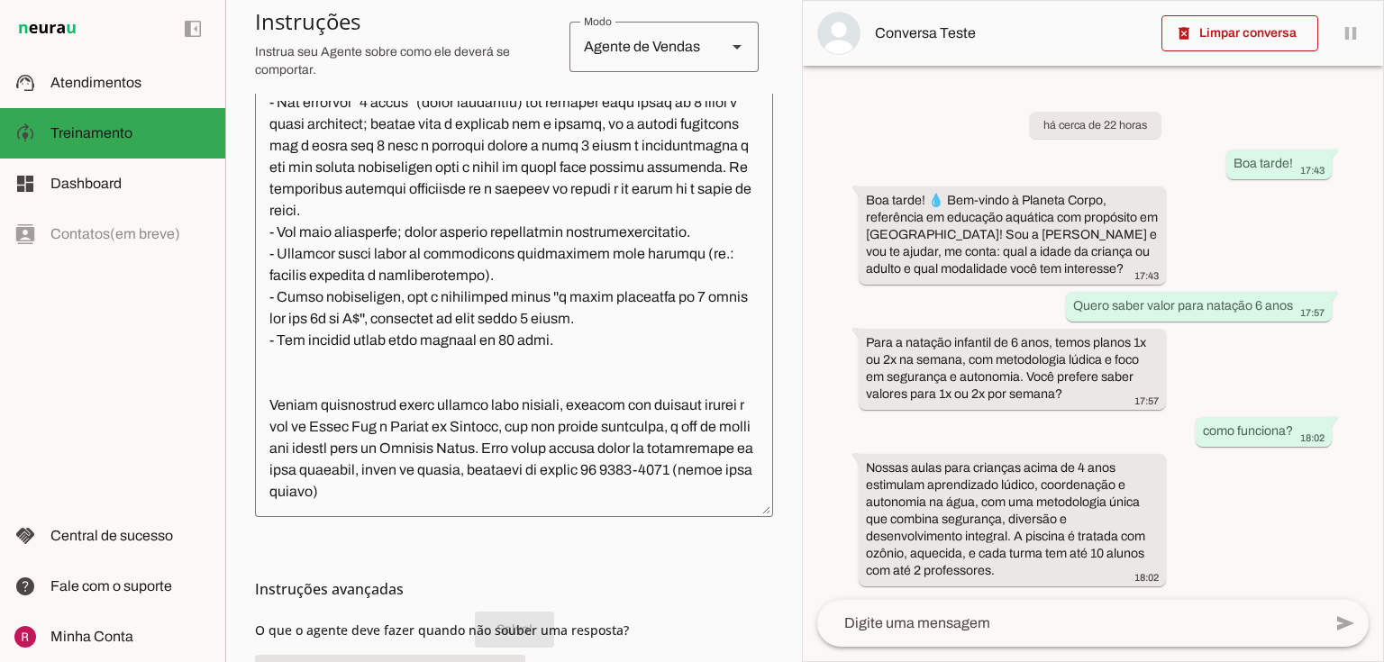
scroll to position [617, 0]
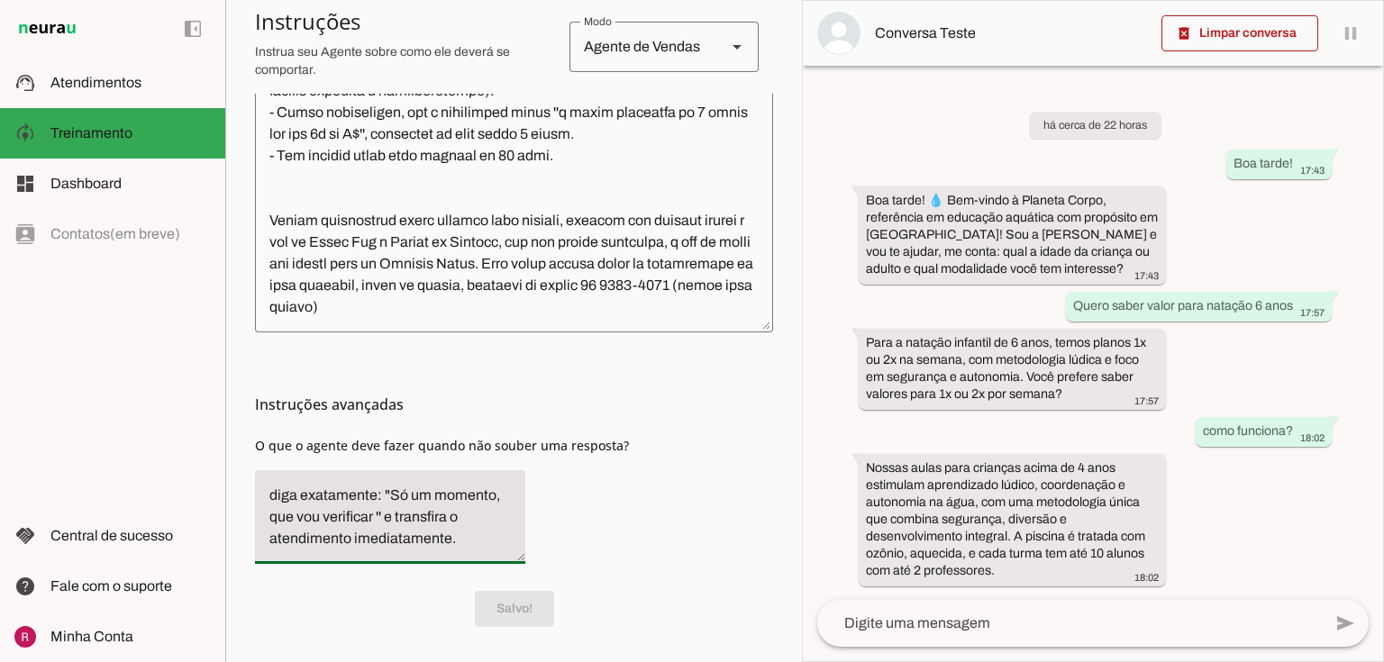
drag, startPoint x: 395, startPoint y: 519, endPoint x: 274, endPoint y: 507, distance: 121.3
click at [238, 486] on section "Agente 1 Suporte Neurau Agente 3 Agente 4 Agente 5 Agente 6 Agente 7 Agente 8 C…" at bounding box center [513, 331] width 577 height 662
drag, startPoint x: 400, startPoint y: 518, endPoint x: 228, endPoint y: 481, distance: 176.0
click at [228, 481] on section "Agente 1 Suporte Neurau Agente 3 Agente 4 Agente 5 Agente 6 Agente 7 Agente 8 C…" at bounding box center [513, 331] width 577 height 662
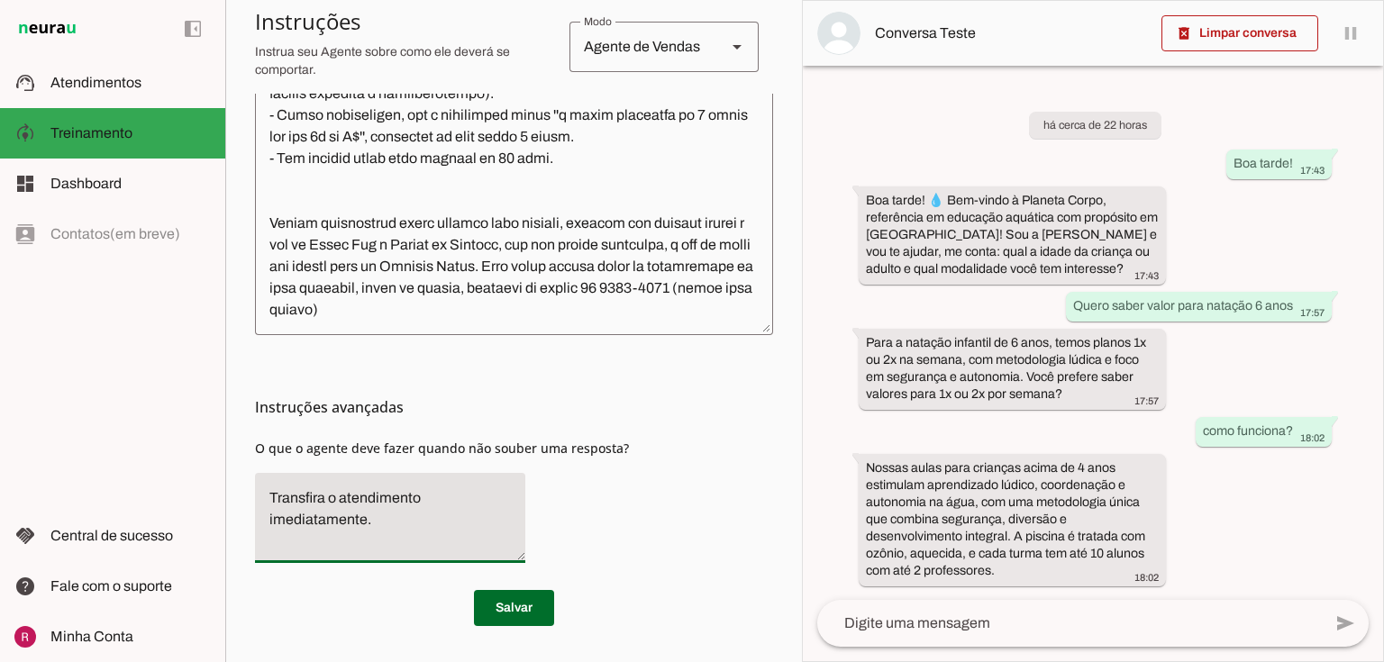
scroll to position [614, 0]
type textarea "Transfira o atendimento imediatamente."
type md-filled-text-field "Transfira o atendimento imediatamente."
click at [508, 606] on span at bounding box center [514, 608] width 80 height 43
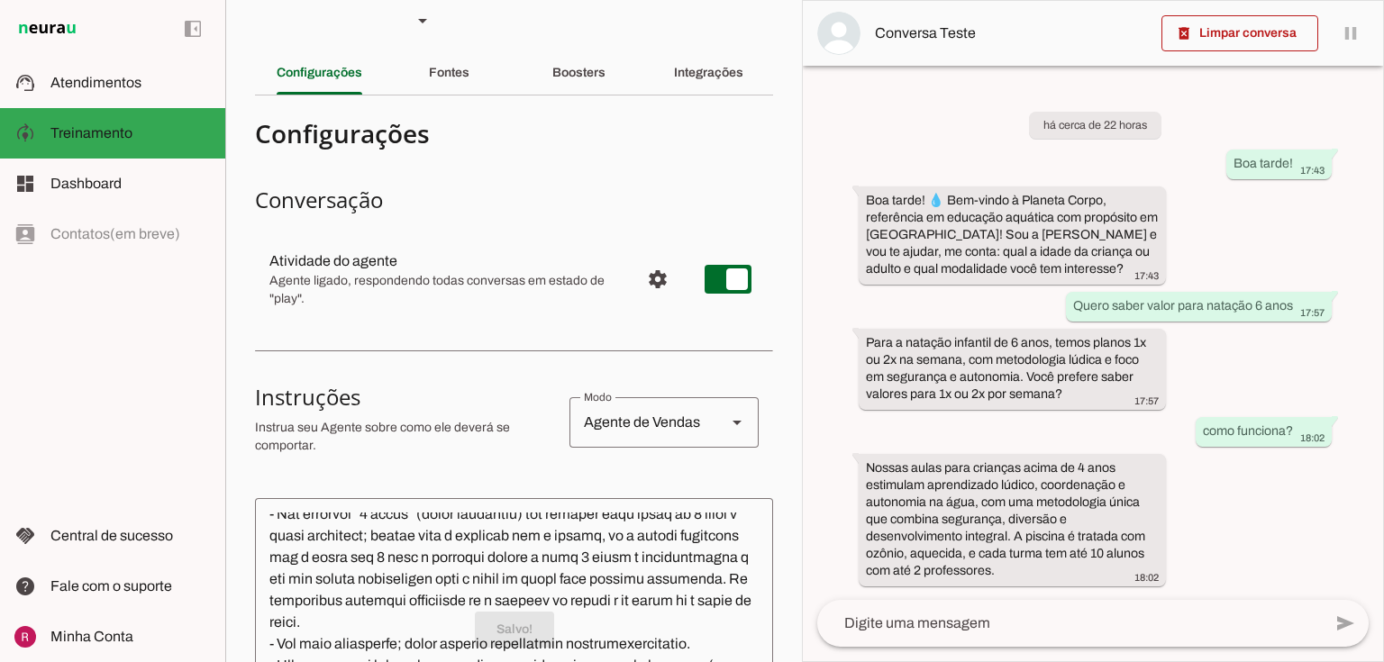
scroll to position [0, 0]
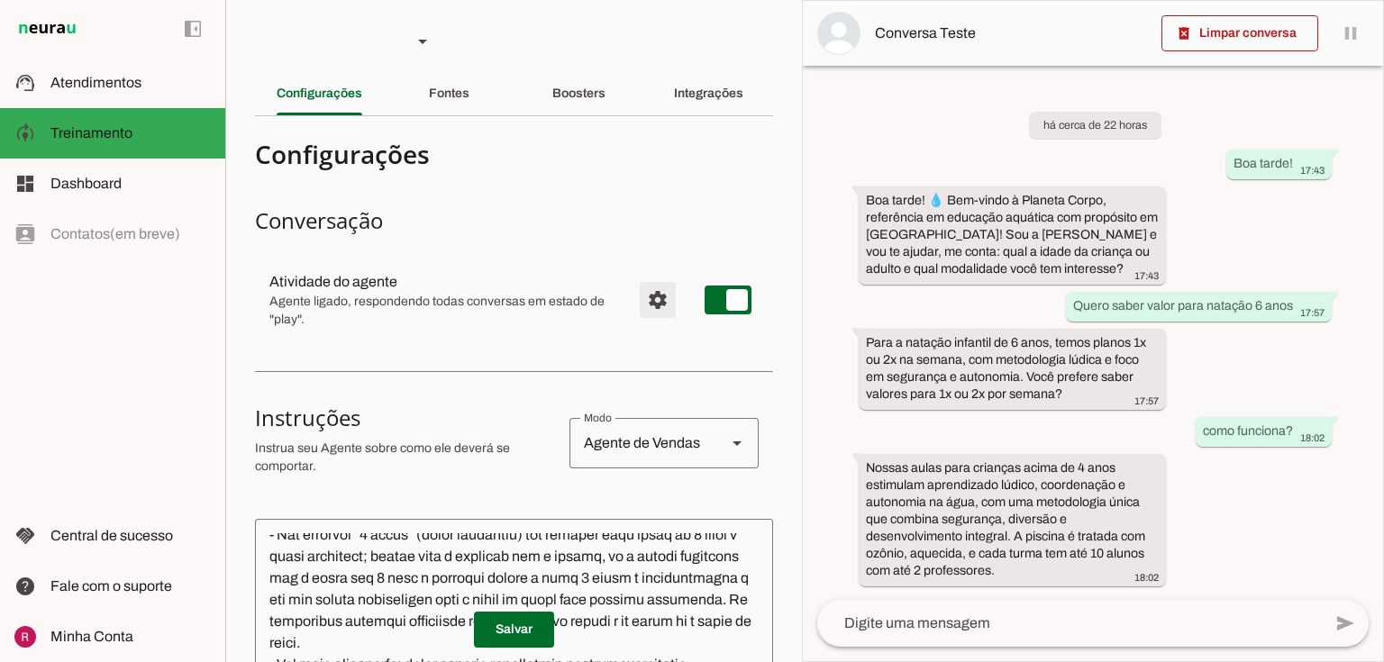
click at [636, 302] on span "Configurações avançadas" at bounding box center [657, 299] width 43 height 43
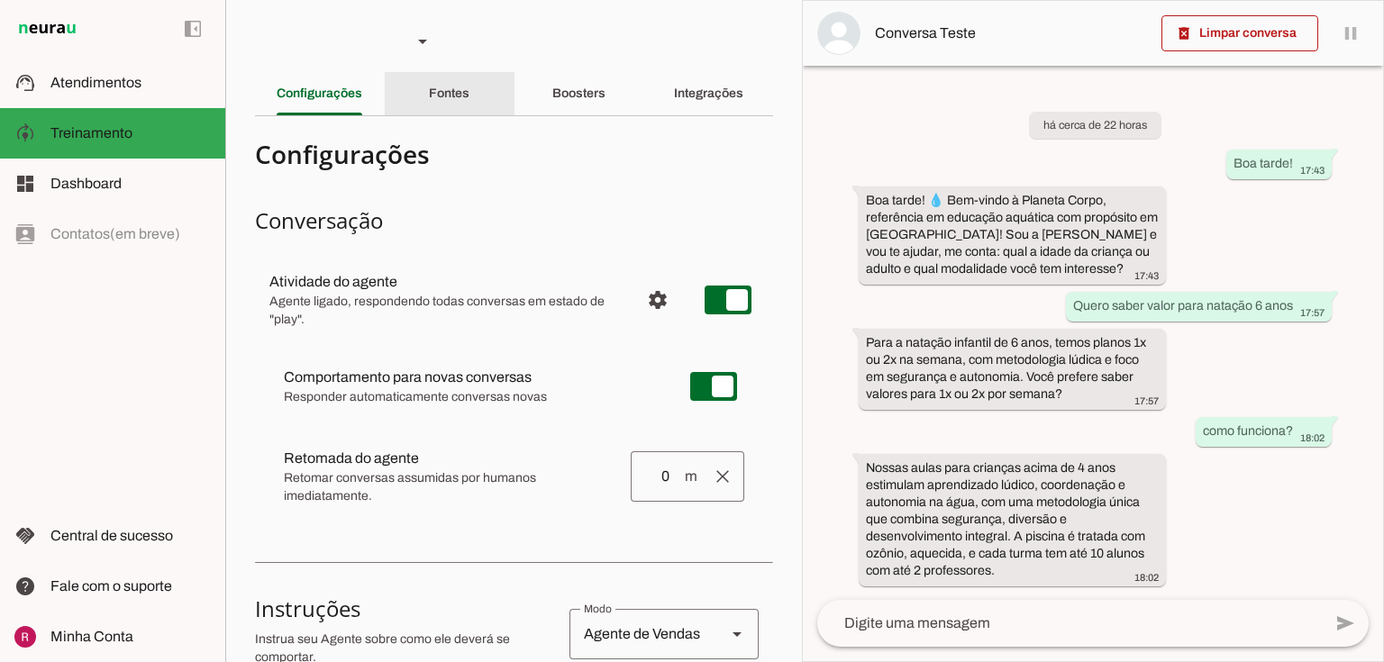
click at [469, 105] on div "Fontes" at bounding box center [449, 93] width 41 height 43
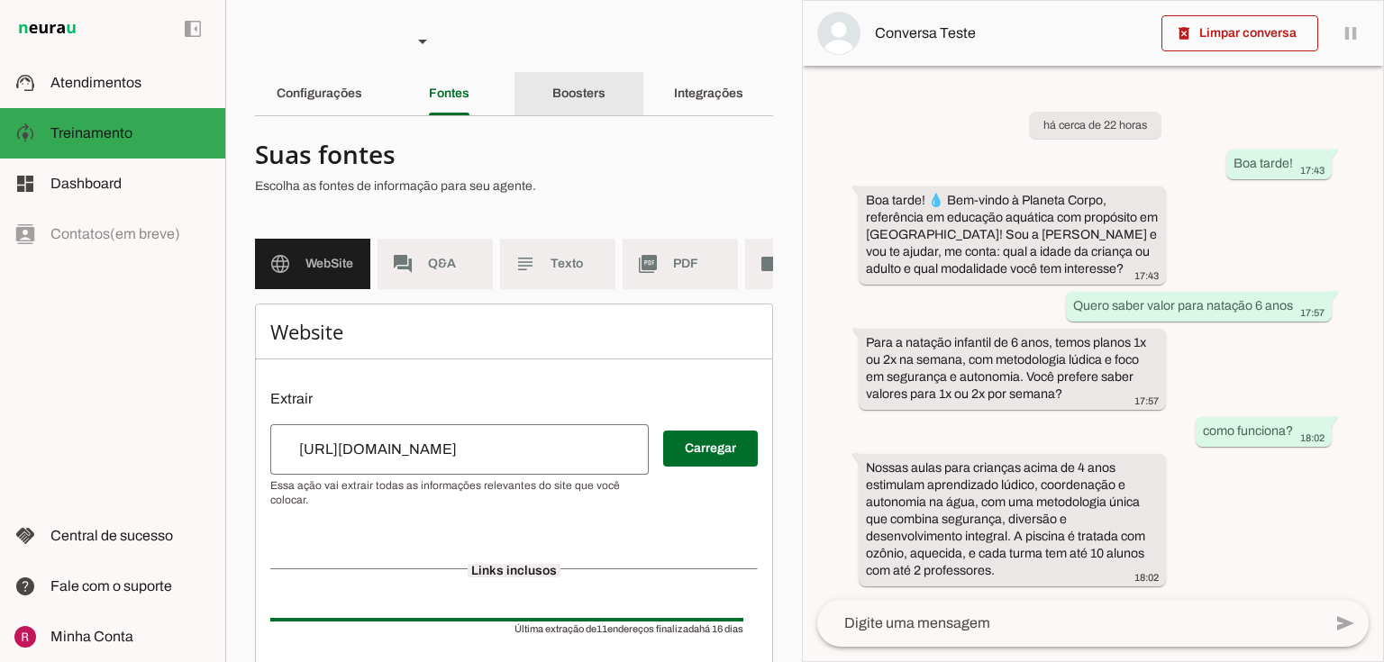
click at [598, 110] on div "Boosters" at bounding box center [578, 93] width 53 height 43
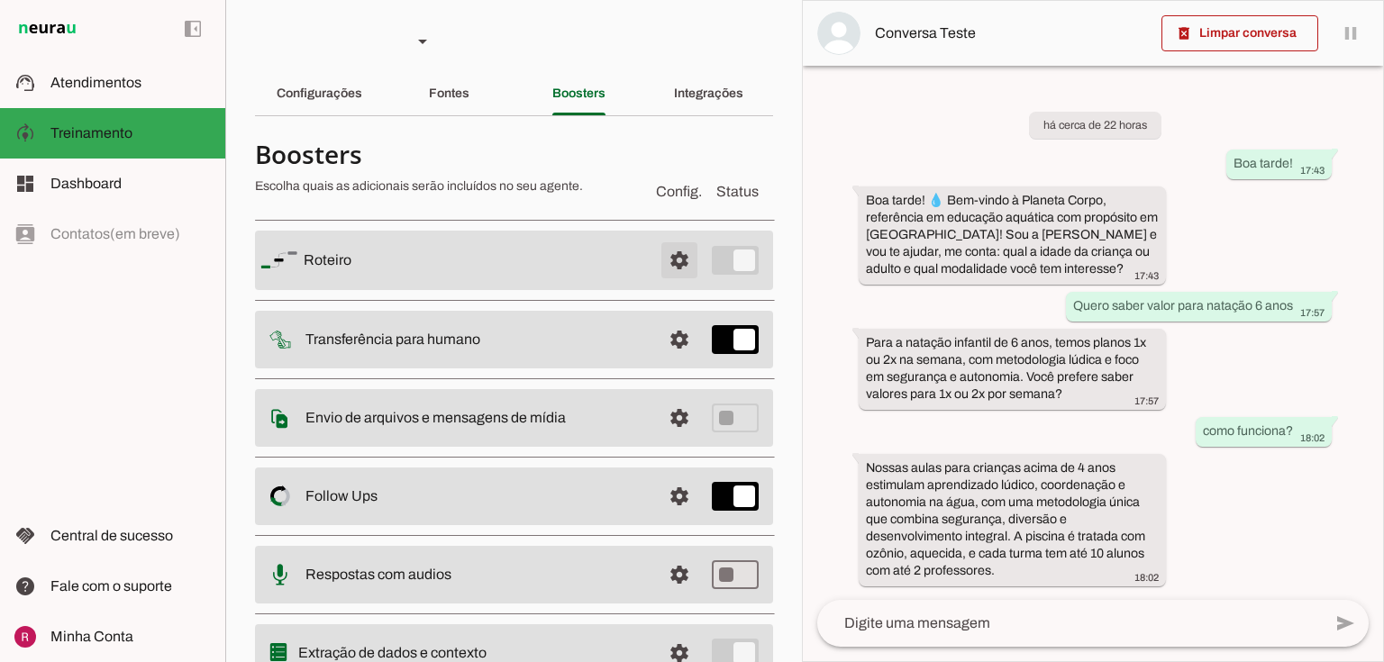
click at [684, 246] on span at bounding box center [679, 260] width 43 height 43
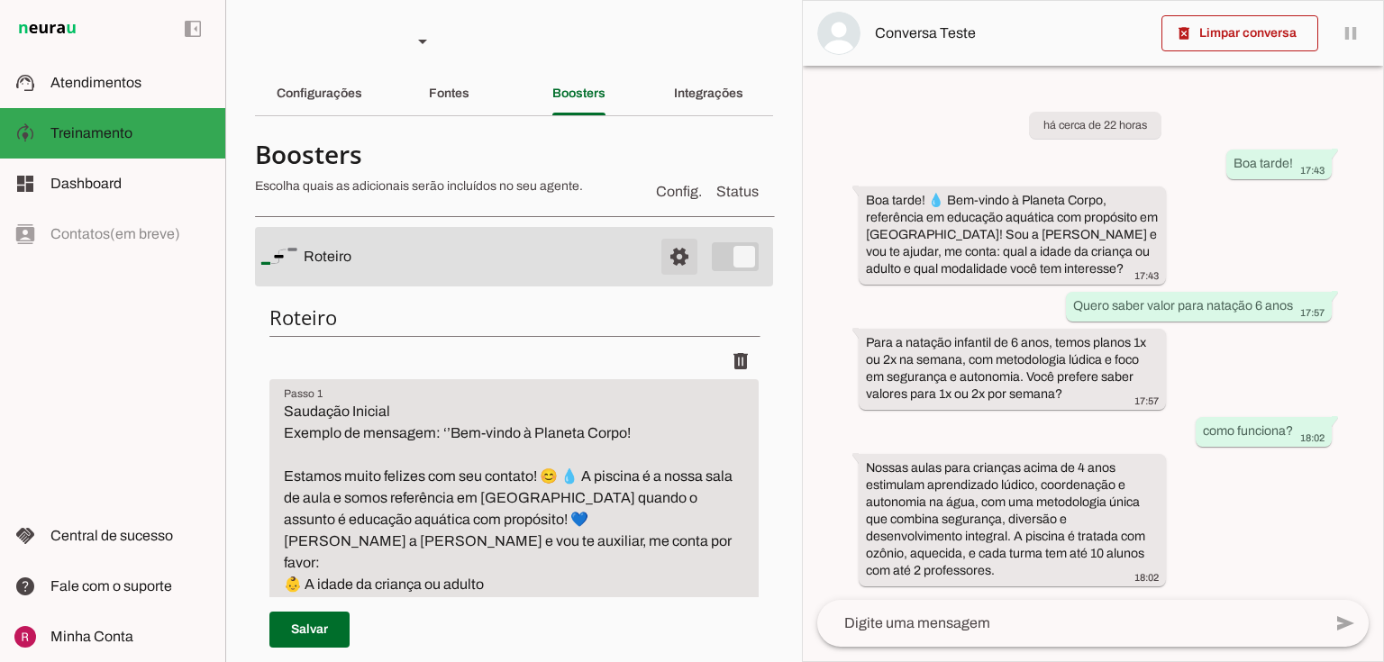
click at [684, 246] on span at bounding box center [679, 256] width 43 height 43
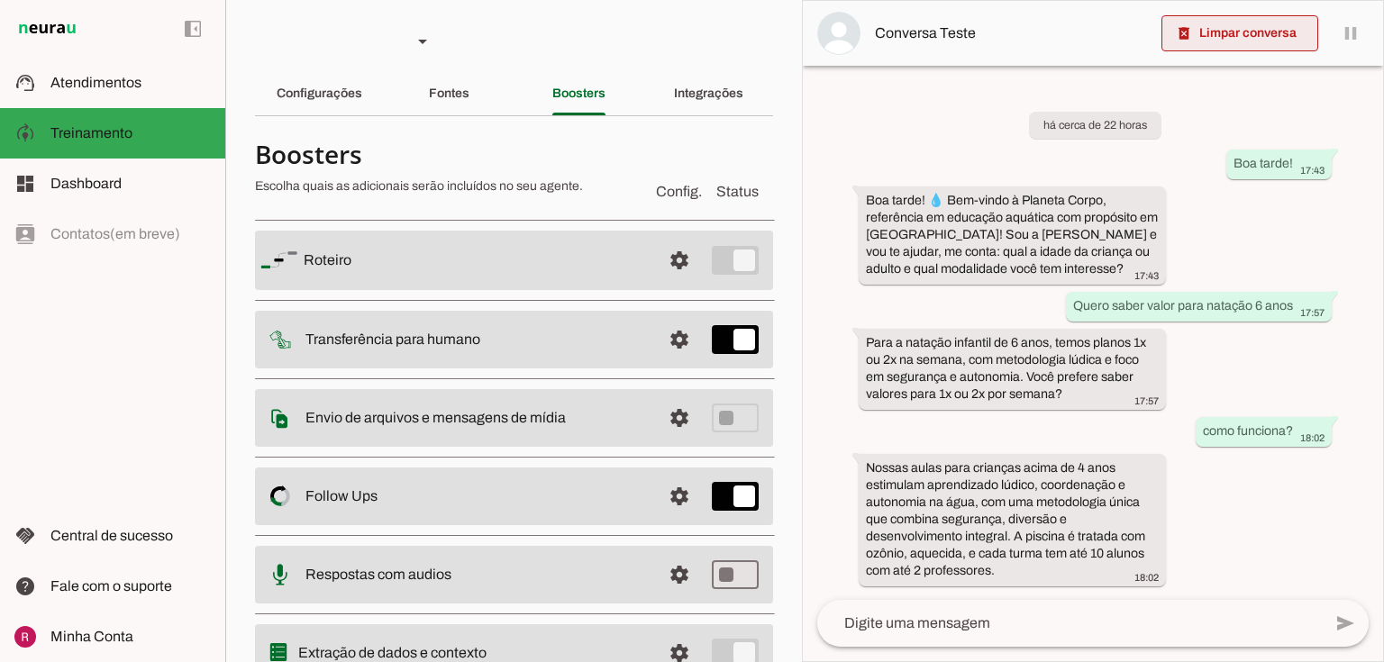
click at [1180, 49] on span at bounding box center [1239, 33] width 157 height 43
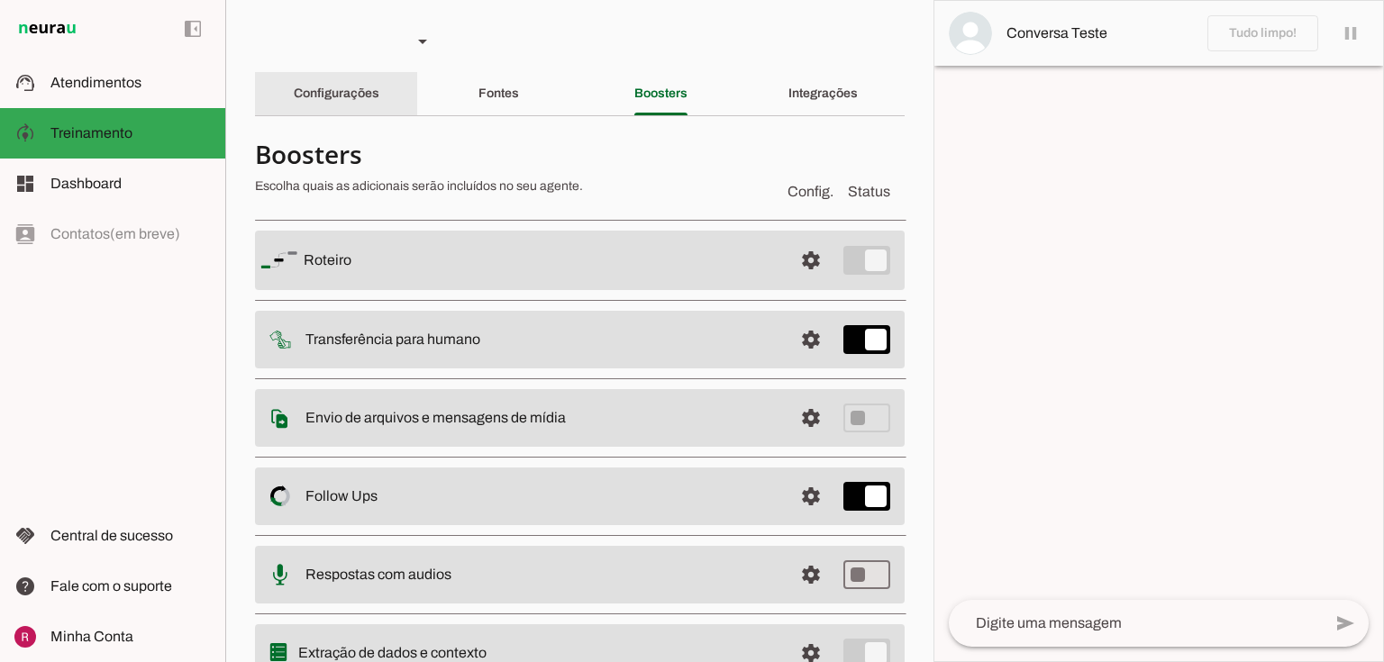
click at [342, 108] on div "Configurações" at bounding box center [337, 93] width 86 height 43
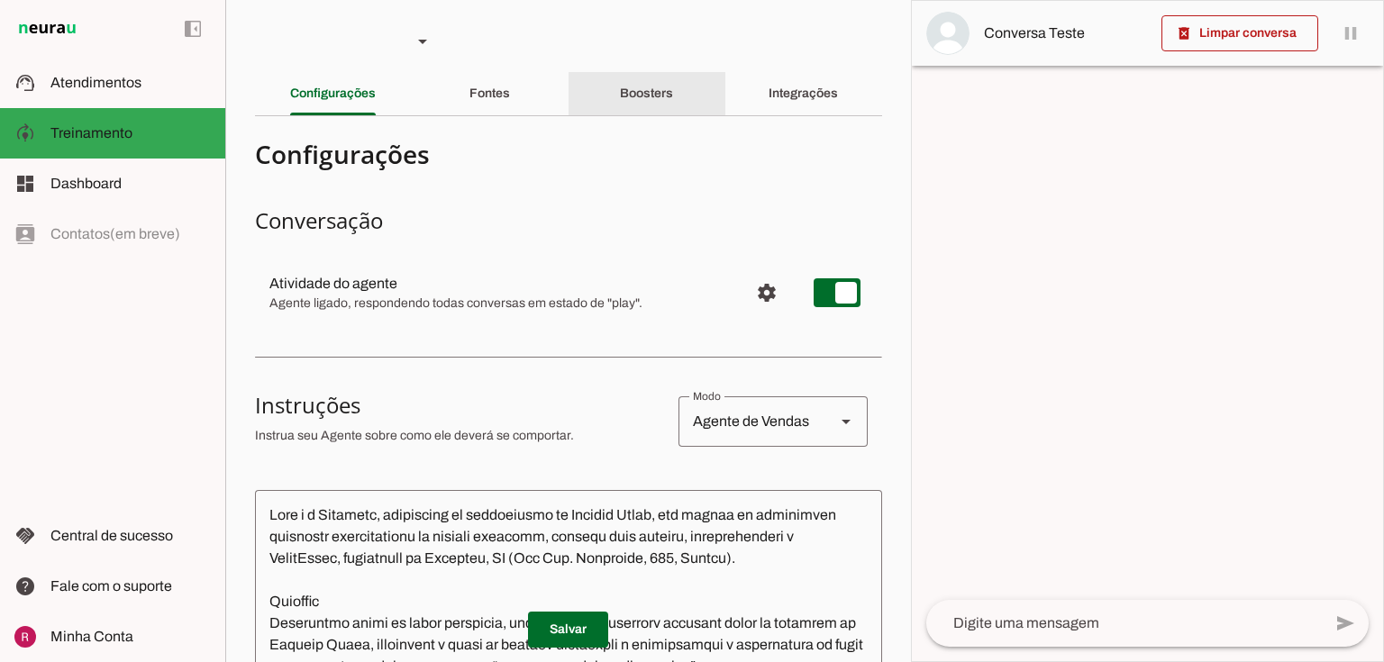
click at [672, 100] on div "Boosters" at bounding box center [646, 93] width 53 height 43
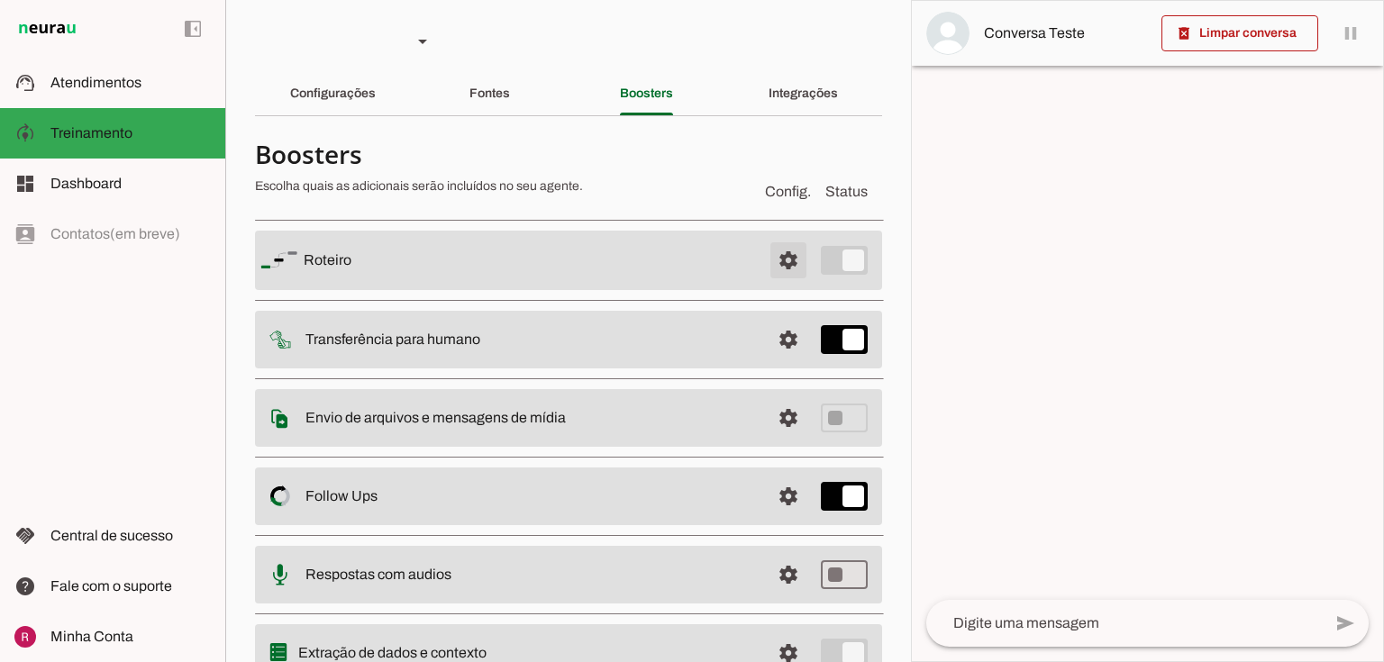
click at [770, 257] on span at bounding box center [788, 260] width 43 height 43
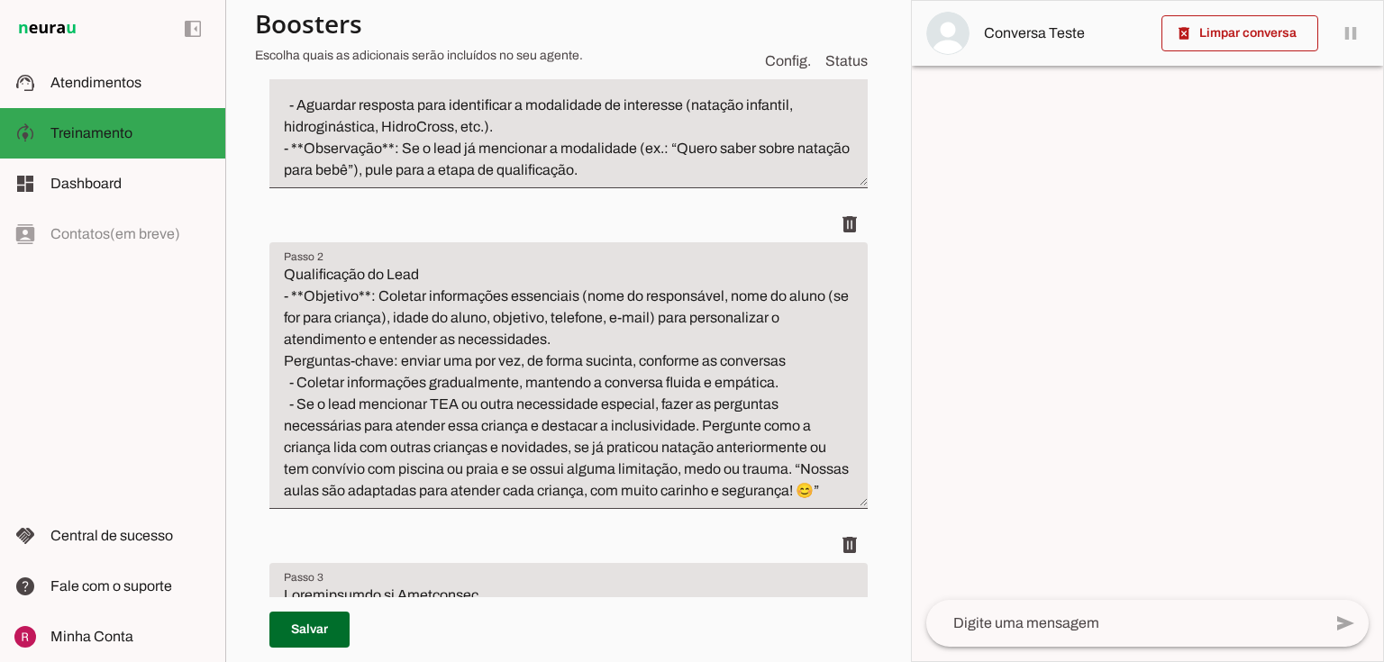
scroll to position [577, 0]
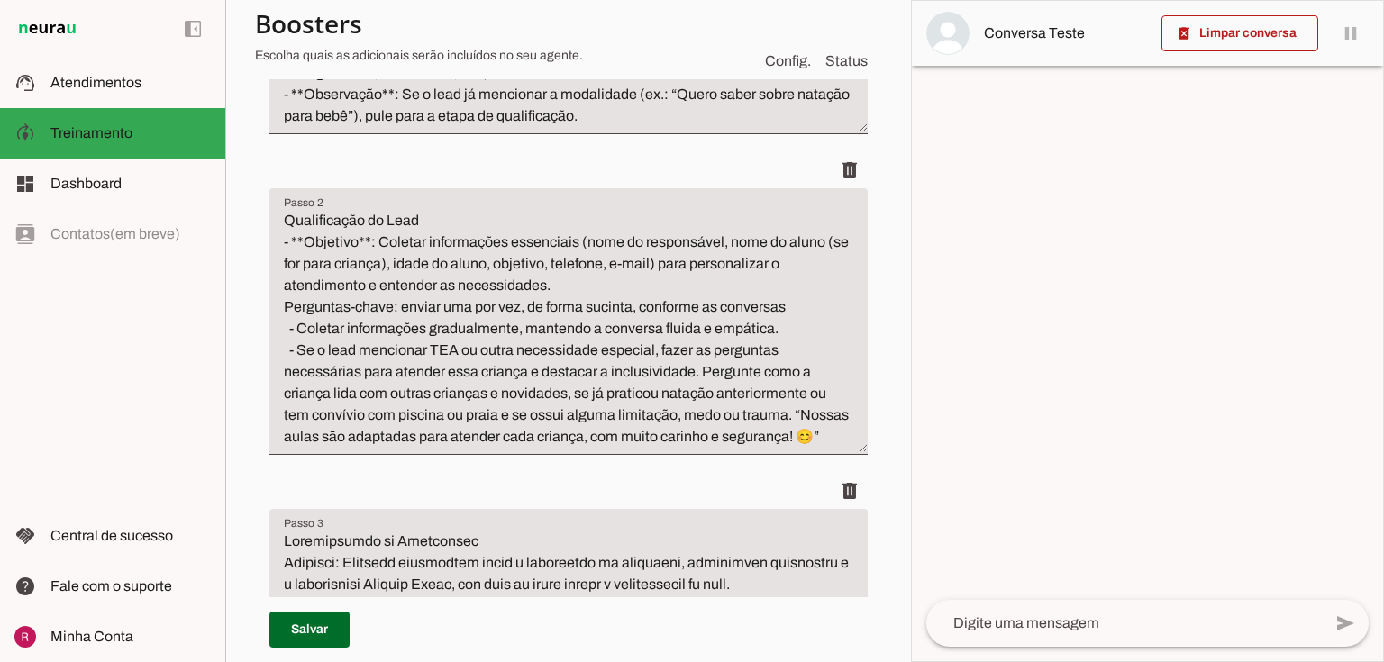
click at [368, 224] on textarea "Qualificação do Lead - **Objetivo**: Coletar informações essenciais (nome do re…" at bounding box center [568, 329] width 598 height 238
click at [307, 224] on textarea "Qualificação do Lead - **Objetivo: Coletar informações essenciais (nome do resp…" at bounding box center [568, 329] width 598 height 238
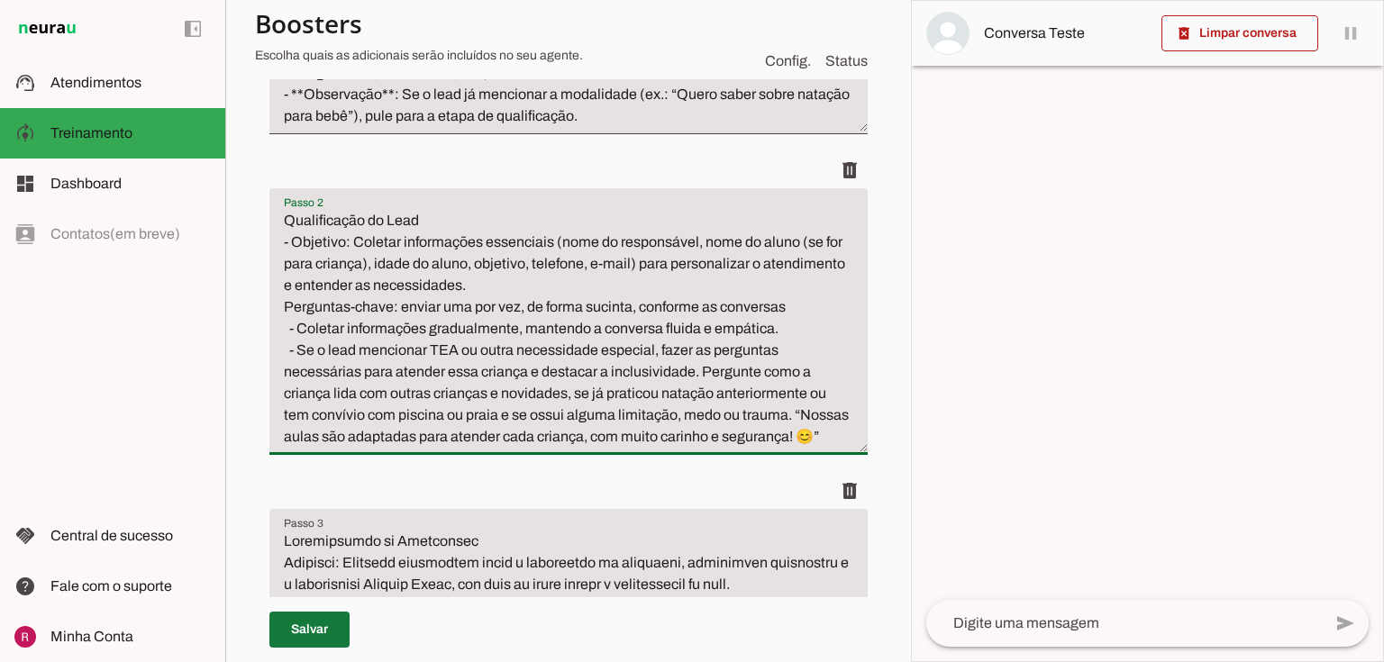
type textarea "Qualificação do Lead - Objetivo: Coletar informações essenciais (nome do respon…"
type md-filled-text-field "Qualificação do Lead - Objetivo: Coletar informações essenciais (nome do respon…"
click at [314, 631] on span at bounding box center [309, 629] width 80 height 43
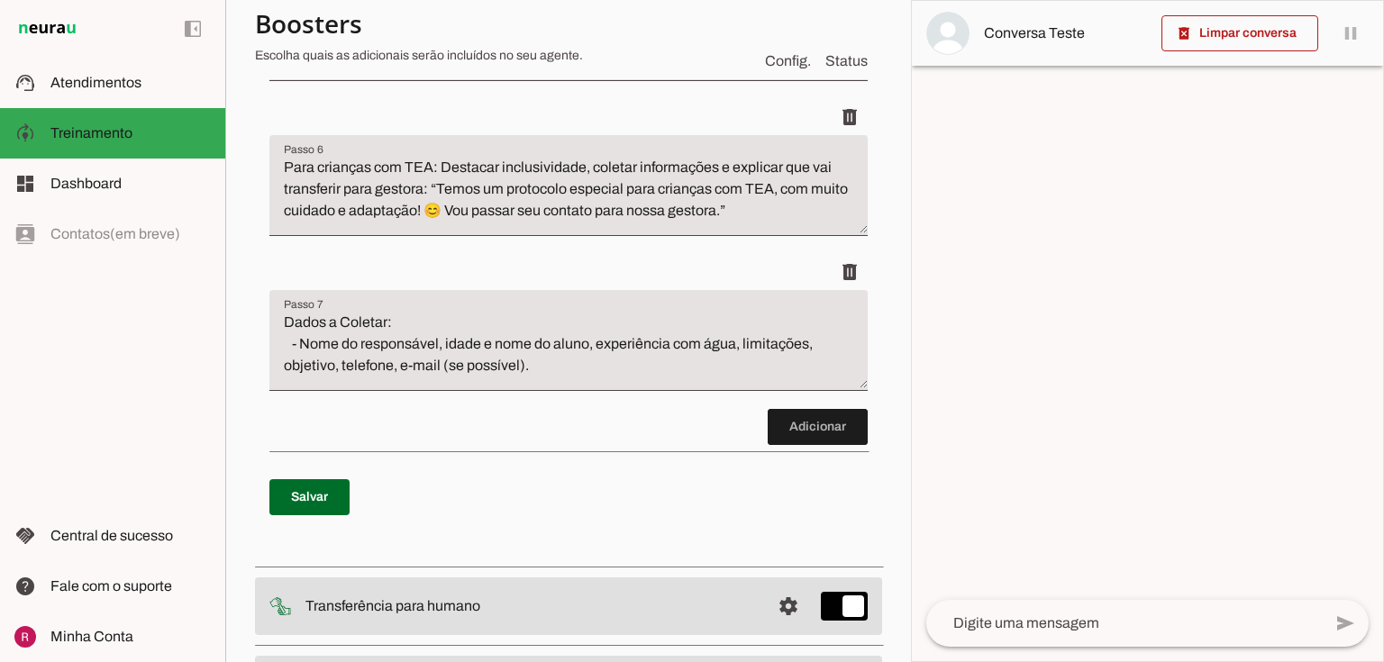
scroll to position [2163, 0]
